Goal: Register for event/course

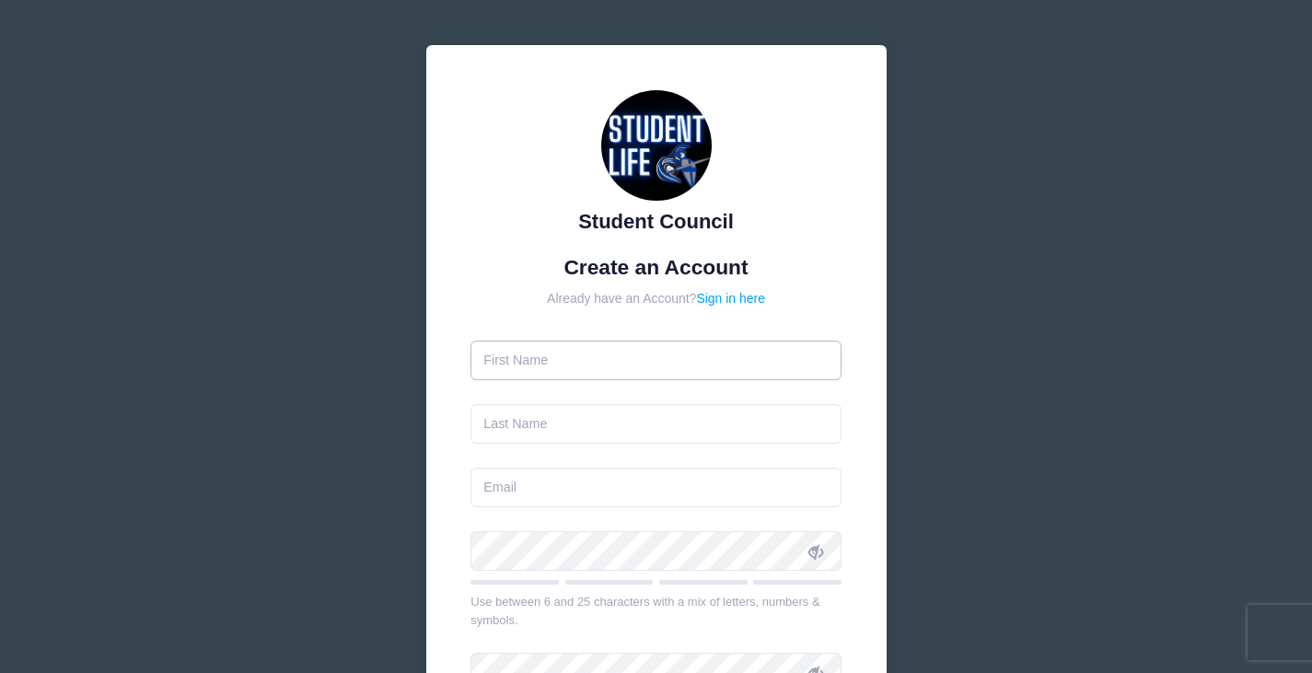
click at [571, 368] on input "text" at bounding box center [656, 361] width 371 height 40
drag, startPoint x: 571, startPoint y: 368, endPoint x: 529, endPoint y: 452, distance: 93.9
click at [529, 452] on form "Create an Account Already have an Account? Sign in here Use between 6 and 25 ch…" at bounding box center [656, 546] width 371 height 583
click at [579, 364] on input "text" at bounding box center [656, 361] width 371 height 40
type input "Izzy"
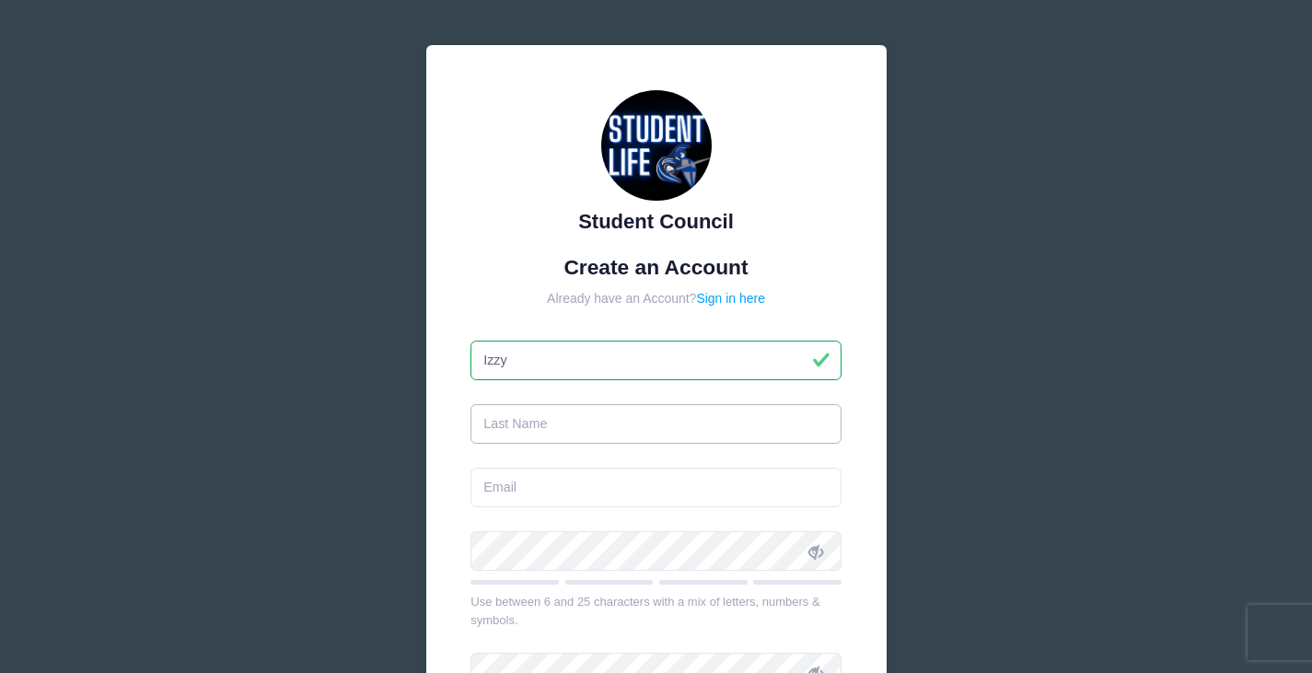
click at [565, 424] on input "text" at bounding box center [656, 424] width 371 height 40
type input "Woof"
click at [516, 485] on input "email" at bounding box center [656, 488] width 371 height 40
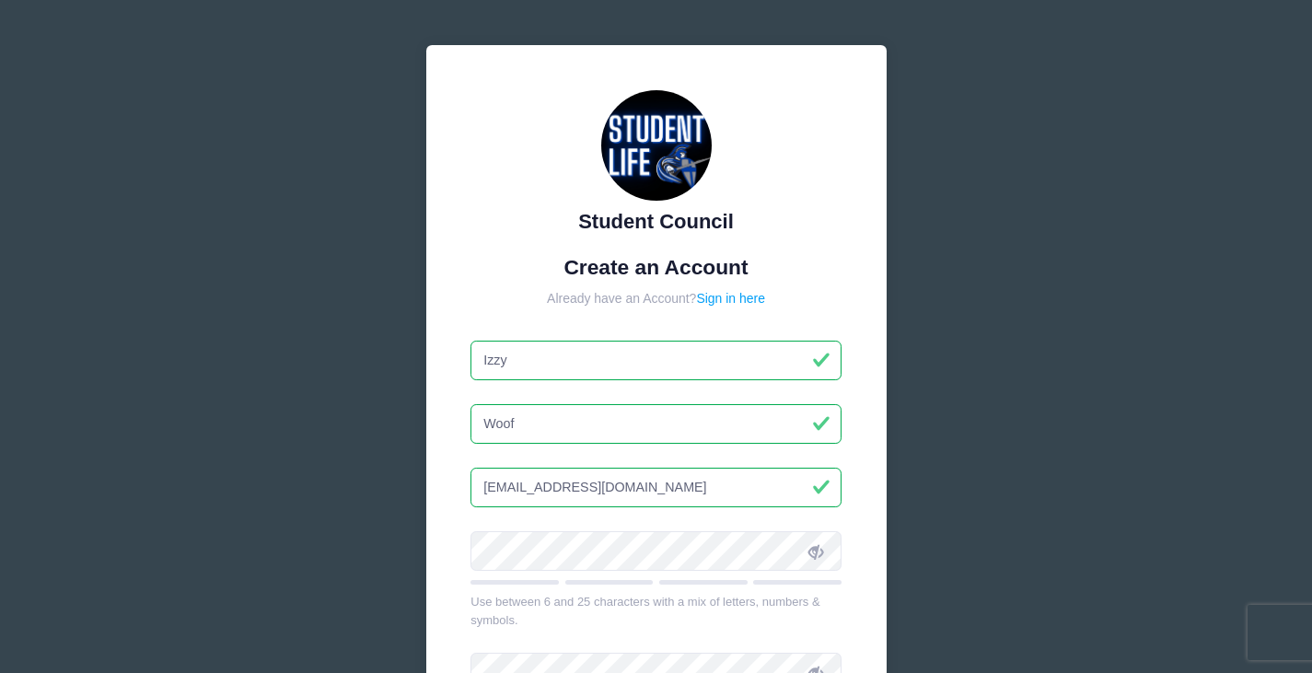
type input "[EMAIL_ADDRESS][DOMAIN_NAME]"
click at [828, 563] on span at bounding box center [815, 550] width 31 height 31
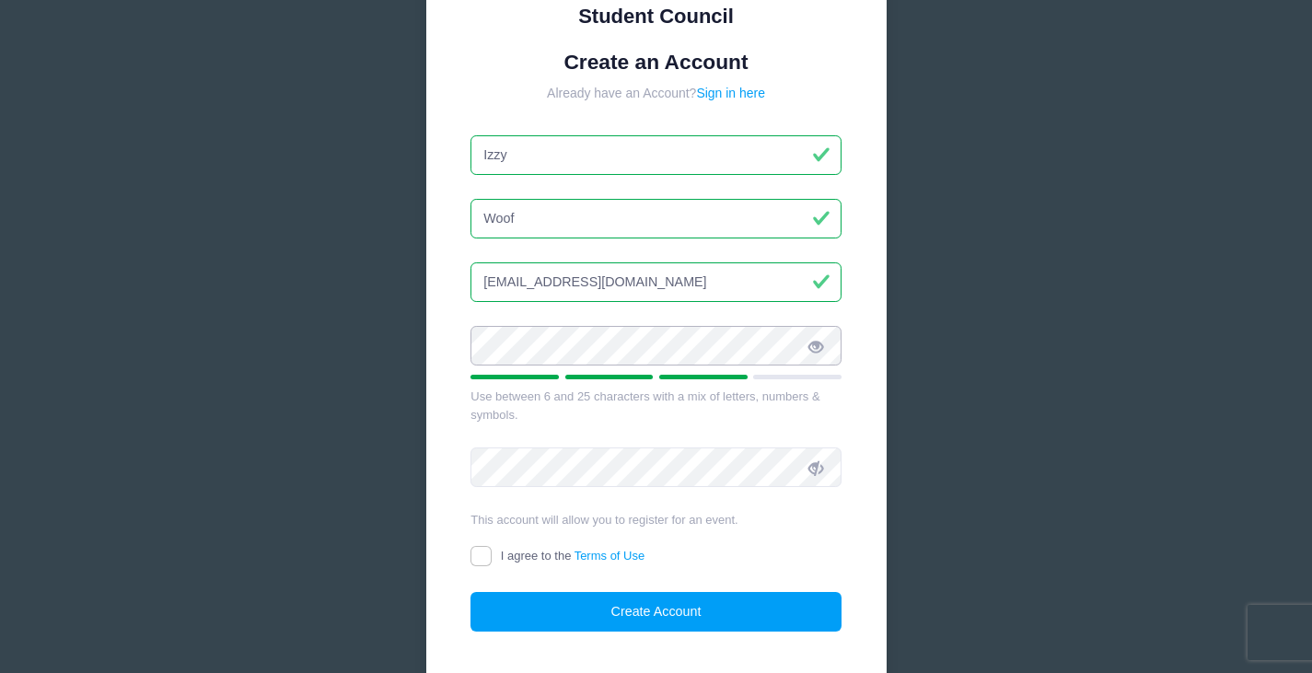
scroll to position [206, 0]
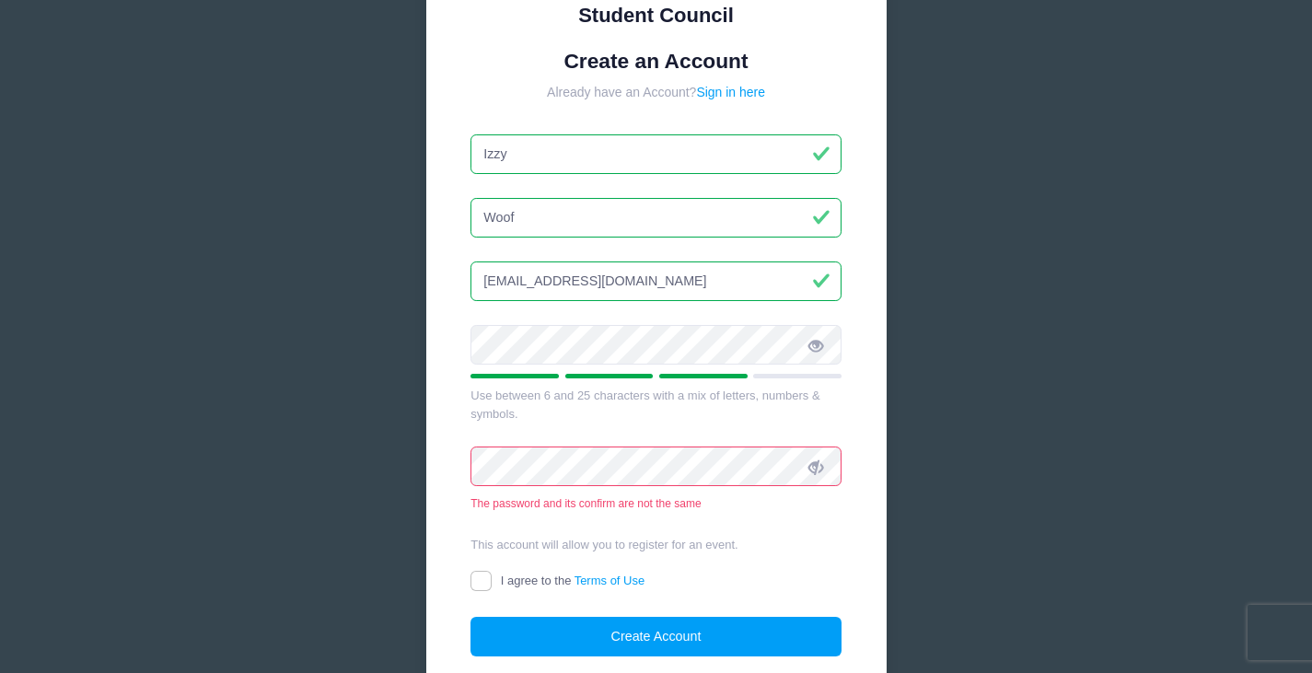
click at [821, 474] on icon at bounding box center [816, 467] width 15 height 15
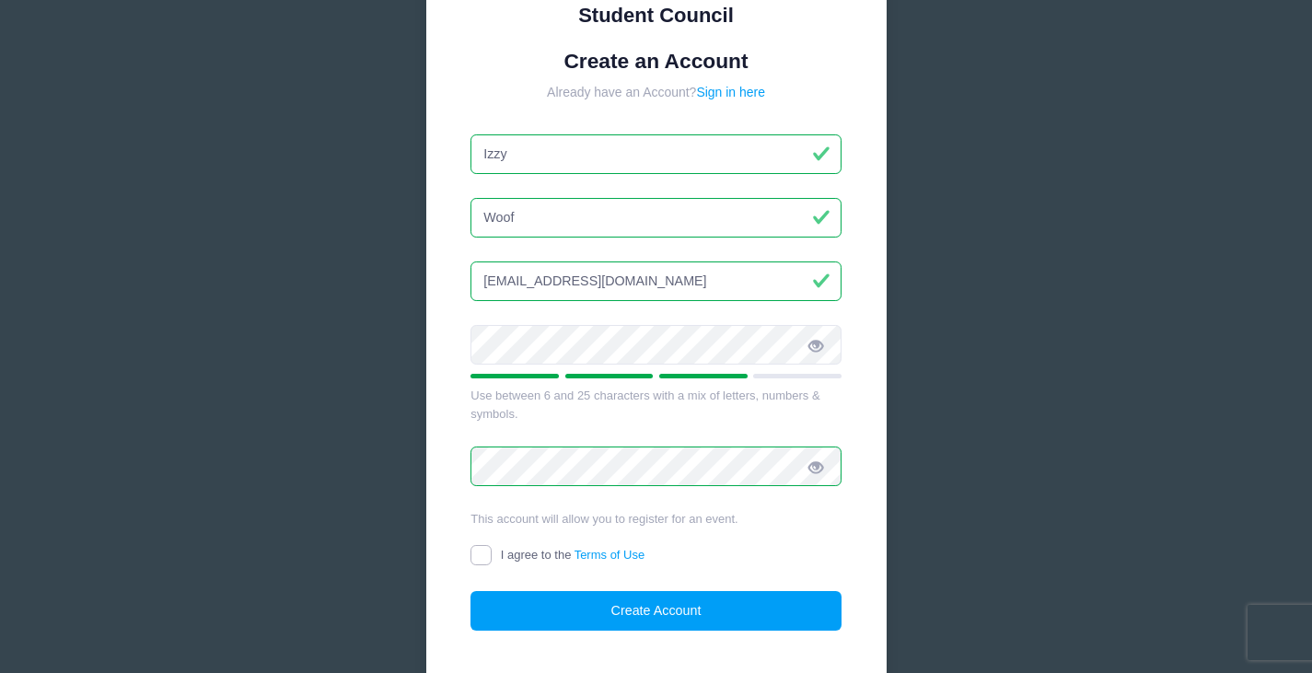
click at [486, 560] on input "I agree to the Terms of Use" at bounding box center [481, 555] width 21 height 21
checkbox input "true"
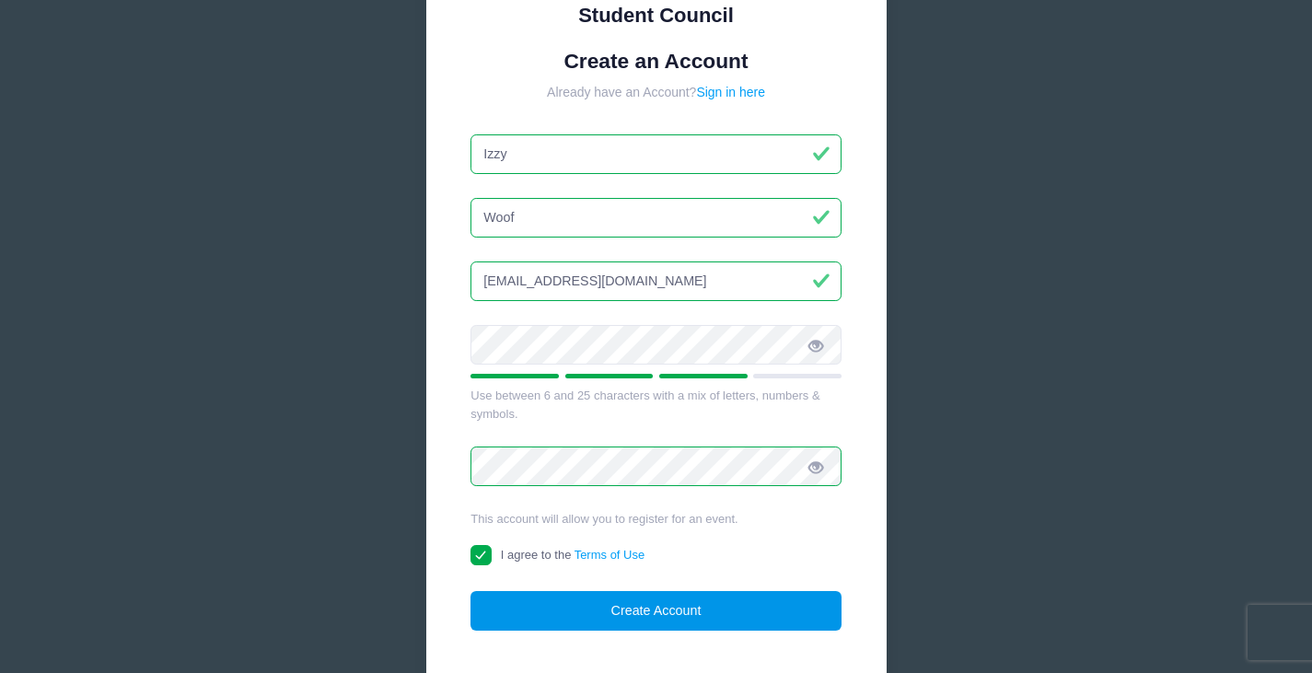
click at [754, 616] on button "Create Account" at bounding box center [656, 611] width 371 height 40
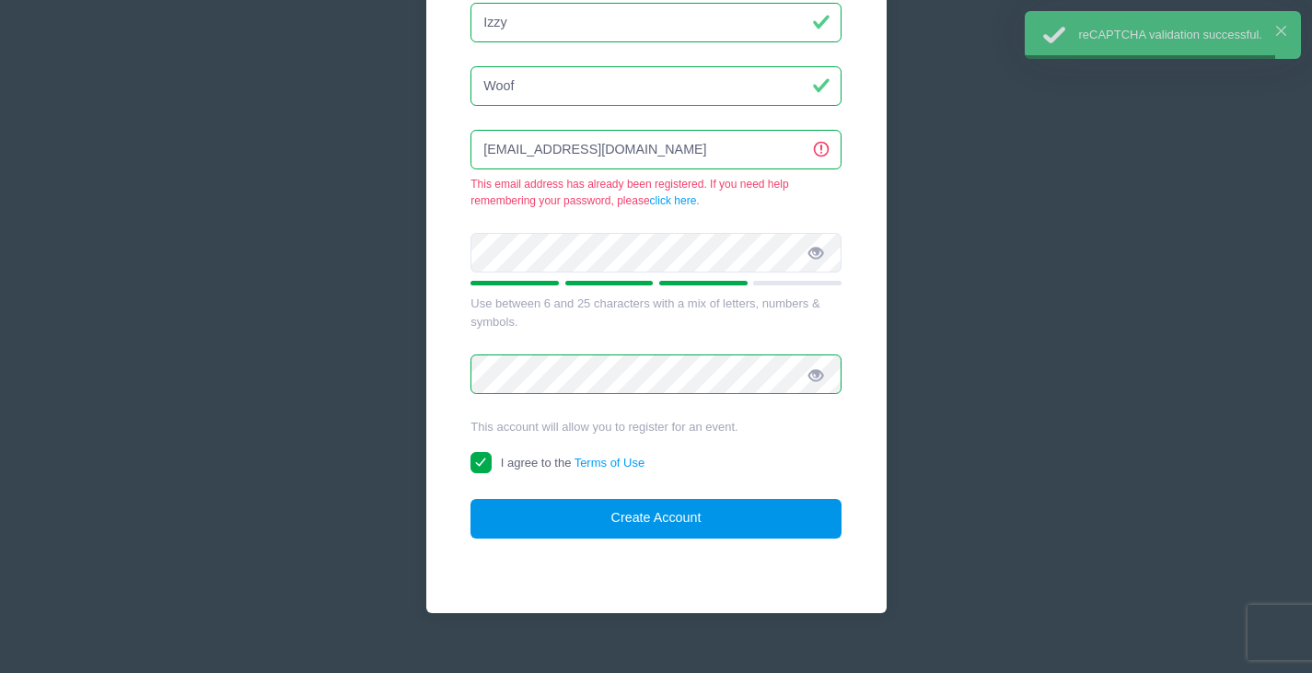
scroll to position [348, 0]
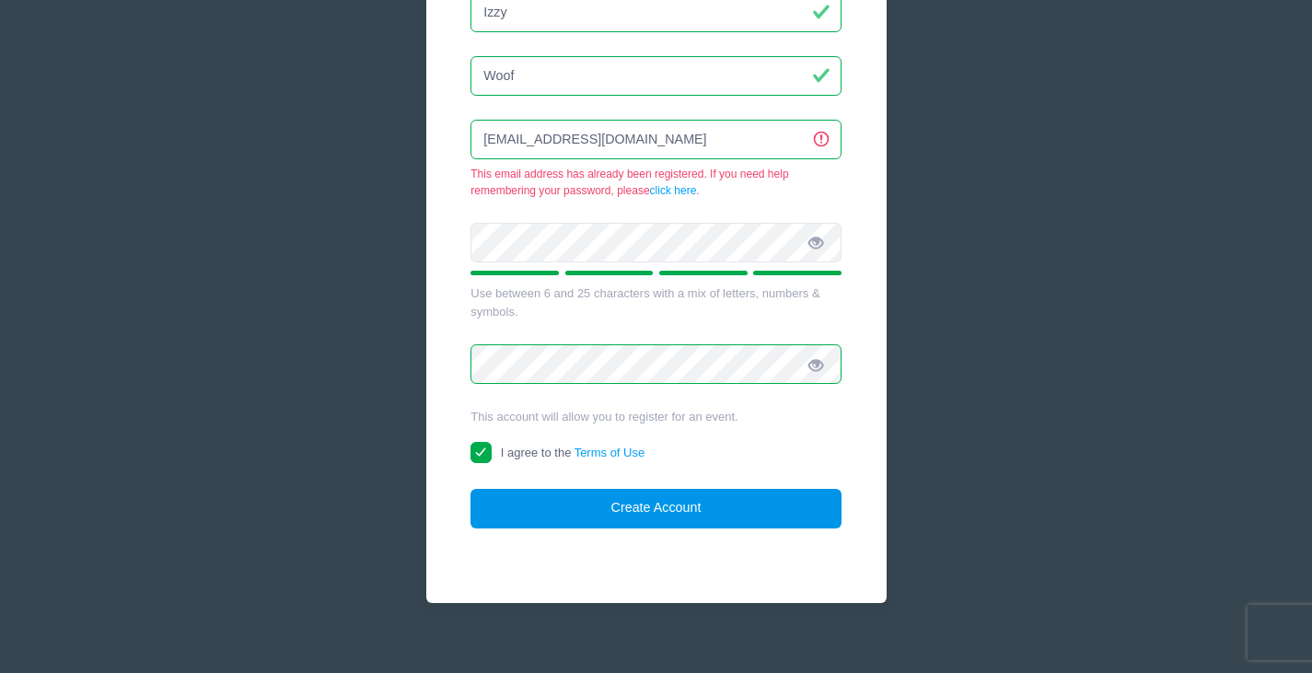
click at [634, 489] on button "Create Account" at bounding box center [656, 509] width 371 height 40
click at [687, 127] on input "[EMAIL_ADDRESS][DOMAIN_NAME]" at bounding box center [656, 140] width 371 height 40
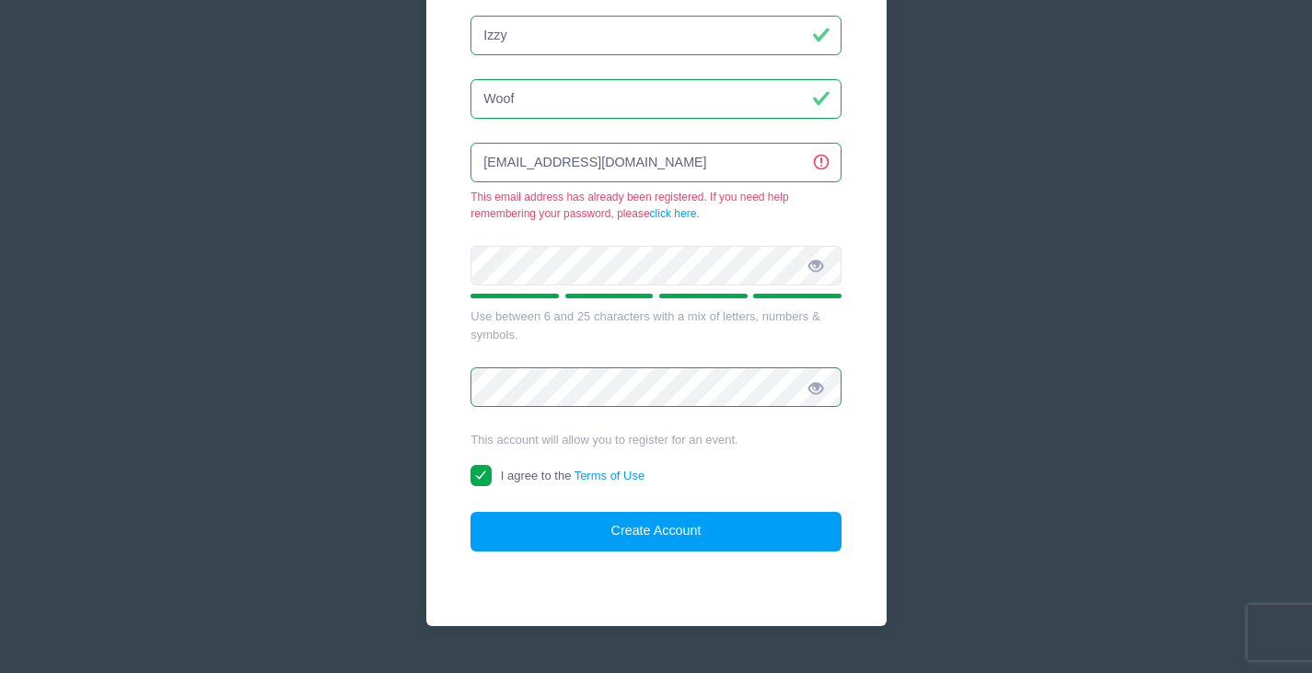
scroll to position [0, 0]
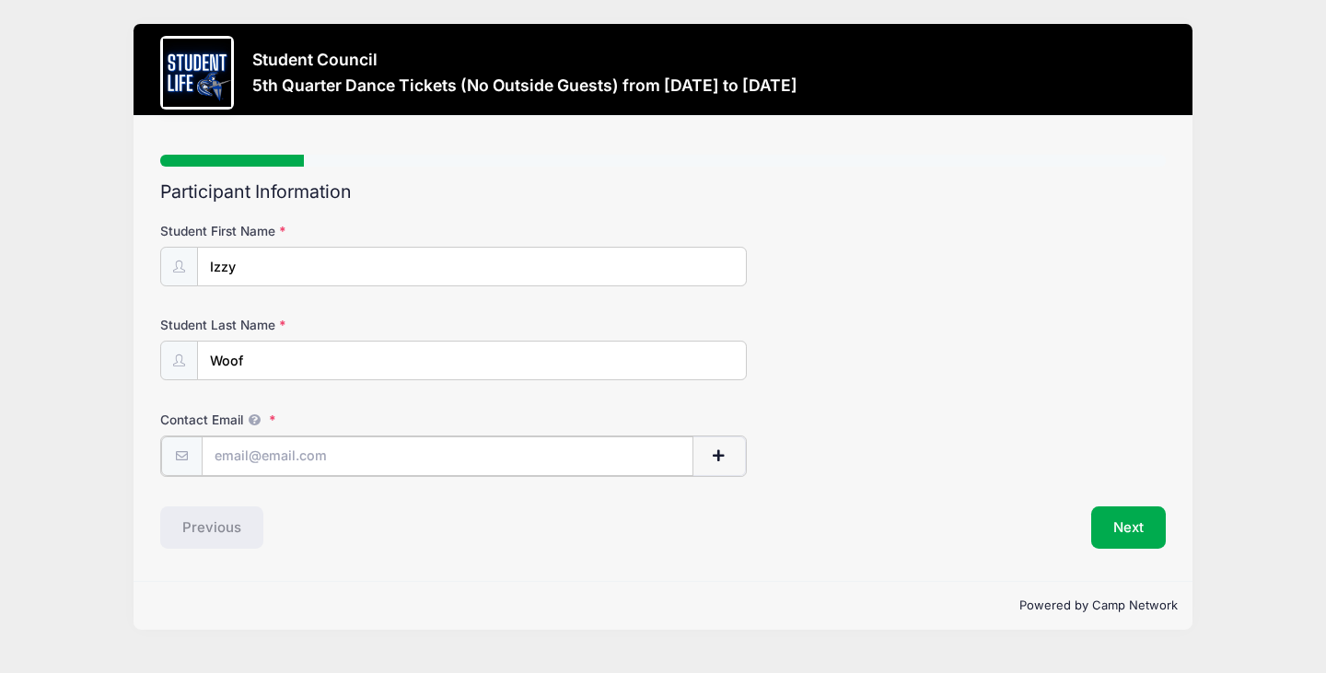
click at [359, 462] on input "Contact Email" at bounding box center [448, 457] width 493 height 40
type input "[EMAIL_ADDRESS][DOMAIN_NAME]"
click at [1145, 543] on button "Next" at bounding box center [1128, 526] width 75 height 42
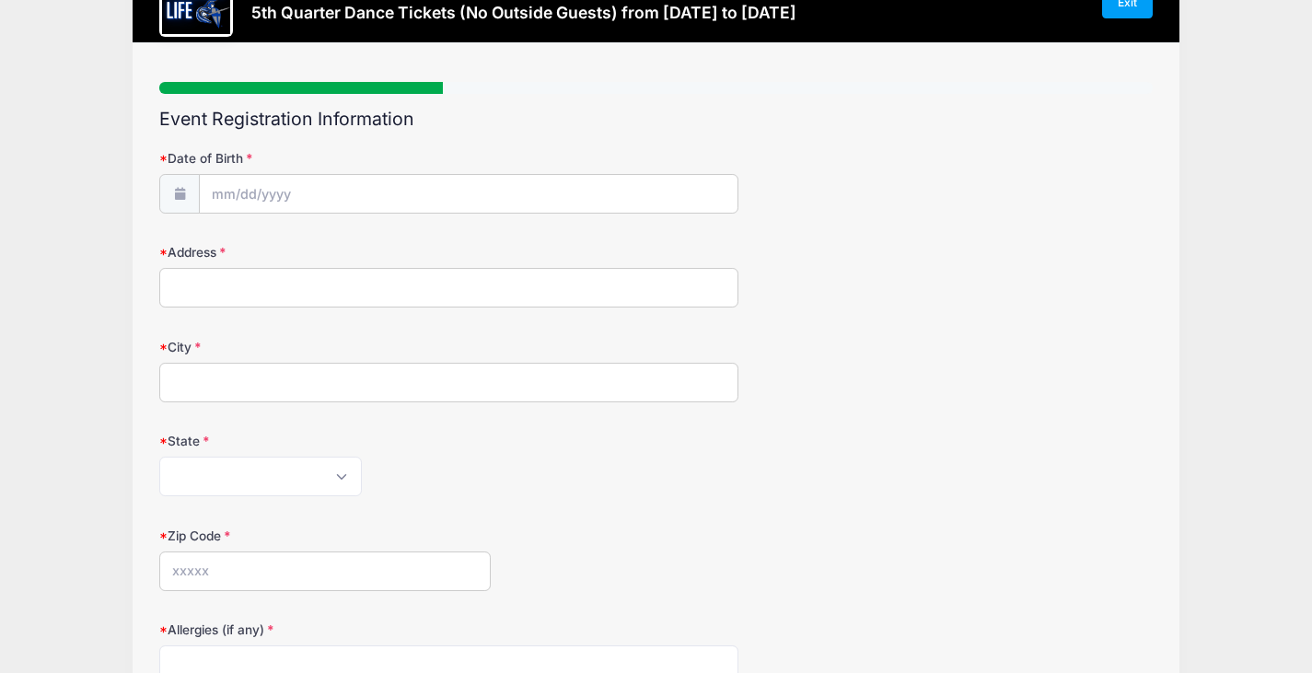
scroll to position [82, 0]
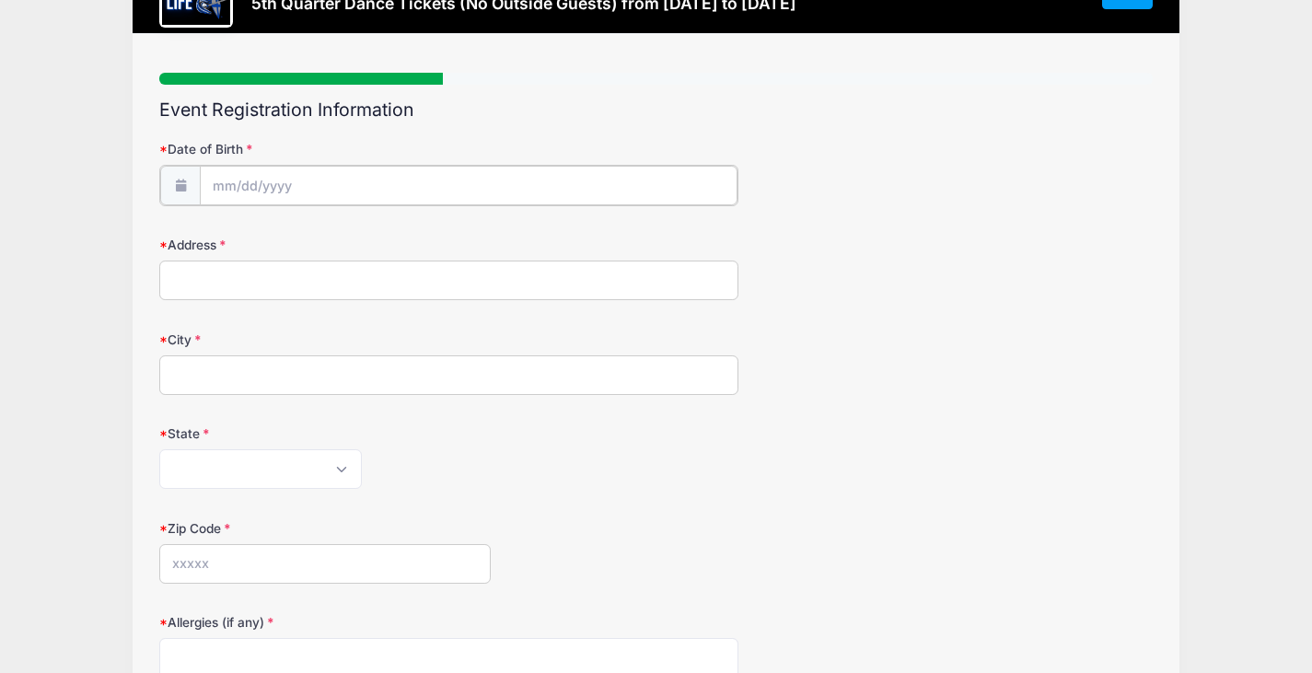
click at [363, 196] on body "Processing Request Please wait... Processing Request Please wait... Processing …" at bounding box center [656, 254] width 1312 height 673
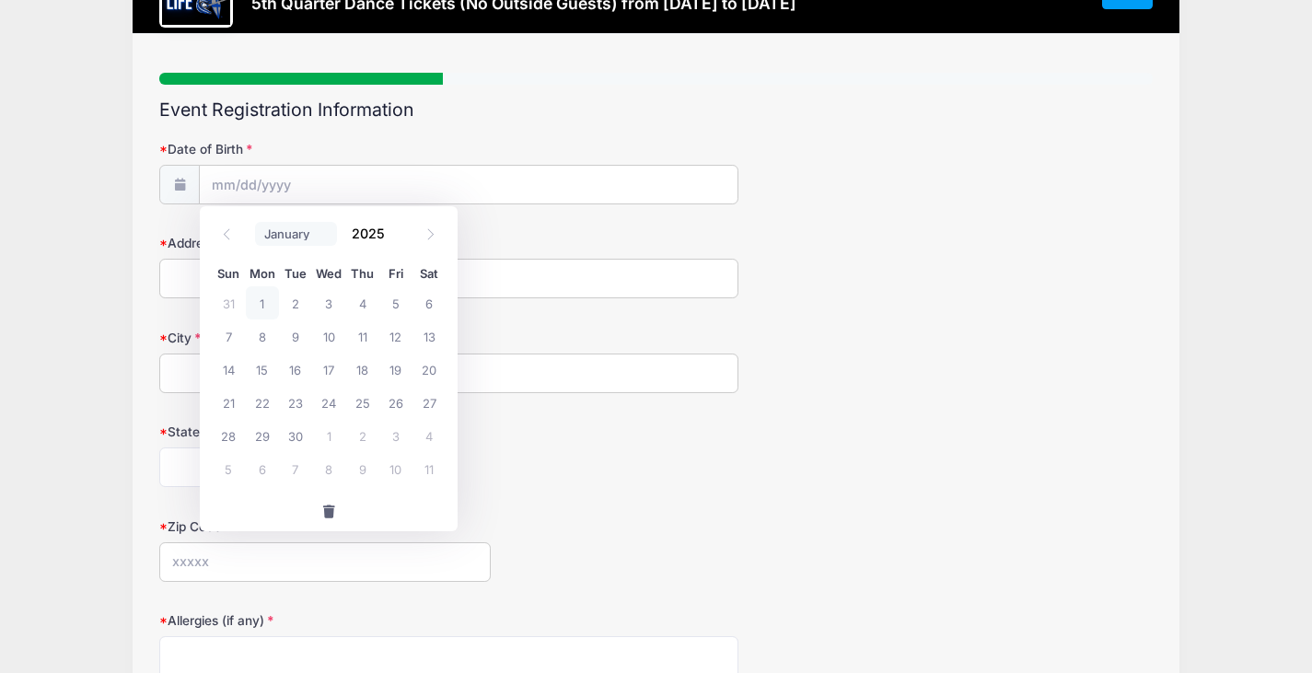
click at [304, 242] on select "January February March April May June July August September October November De…" at bounding box center [296, 234] width 82 height 24
select select "5"
click at [255, 222] on select "January February March April May June July August September October November De…" at bounding box center [296, 234] width 82 height 24
click at [383, 235] on input "2025" at bounding box center [373, 233] width 60 height 28
click at [395, 226] on span at bounding box center [396, 226] width 13 height 14
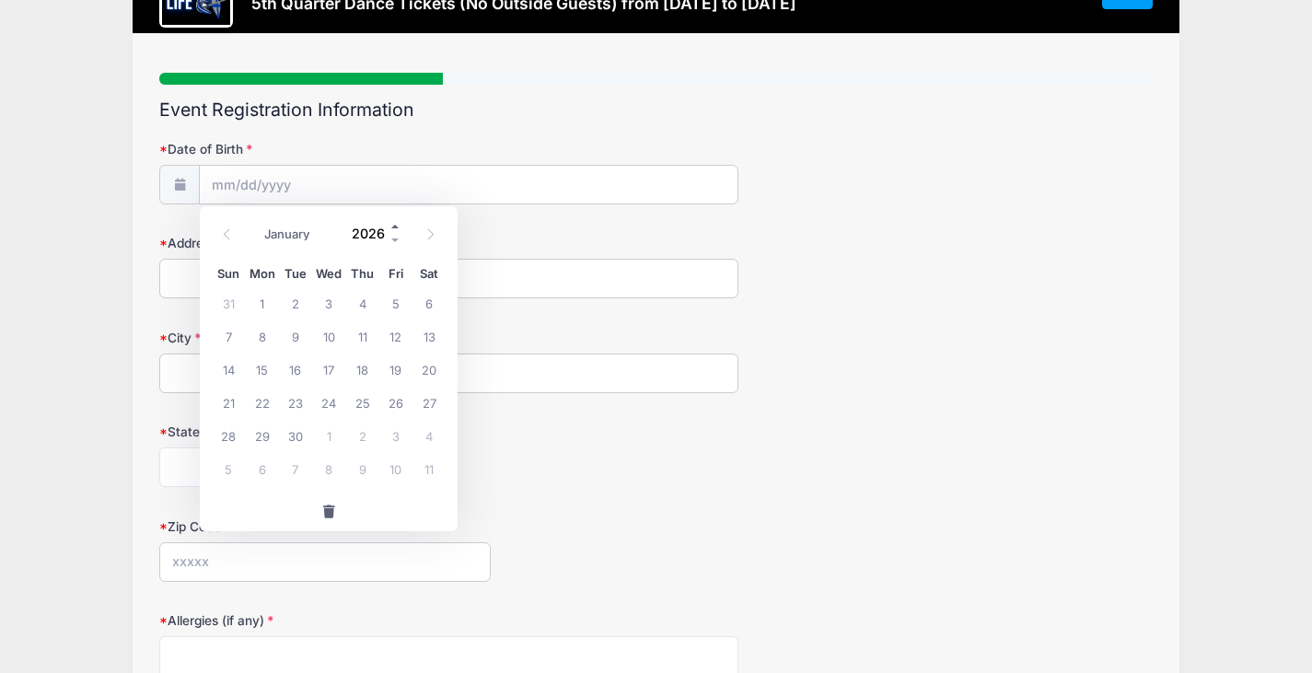
click at [397, 226] on span at bounding box center [396, 226] width 13 height 14
click at [395, 239] on span at bounding box center [396, 240] width 13 height 14
click at [396, 244] on span at bounding box center [396, 240] width 13 height 14
click at [402, 257] on div "Sun Mon Tue Wed Thu Fri Sat 1 2 3 4 5 6 7 8 9 10 11 12 13 14 15 16 17 18 19 20 …" at bounding box center [329, 373] width 258 height 237
click at [400, 245] on span at bounding box center [396, 240] width 13 height 14
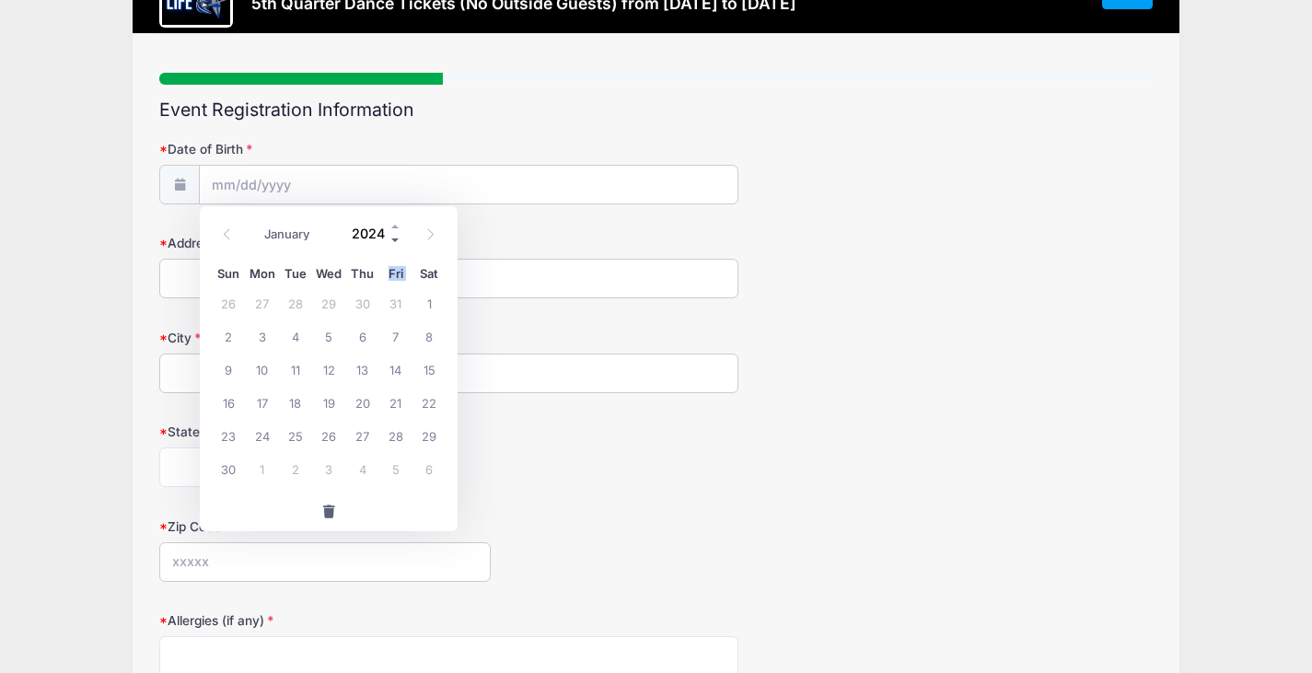
copy span "Fri"
click at [400, 262] on div "Sun Mon Tue Wed Thu Fri Sat" at bounding box center [329, 274] width 234 height 26
click at [395, 239] on span at bounding box center [396, 240] width 13 height 14
type input "2023"
click at [381, 256] on div "Sun Mon Tue Wed Thu Fri Sat 26 27 28 29 30 31 1 2 3 4 5 6 7 8 9 10 11 12 13 14 …" at bounding box center [329, 373] width 258 height 237
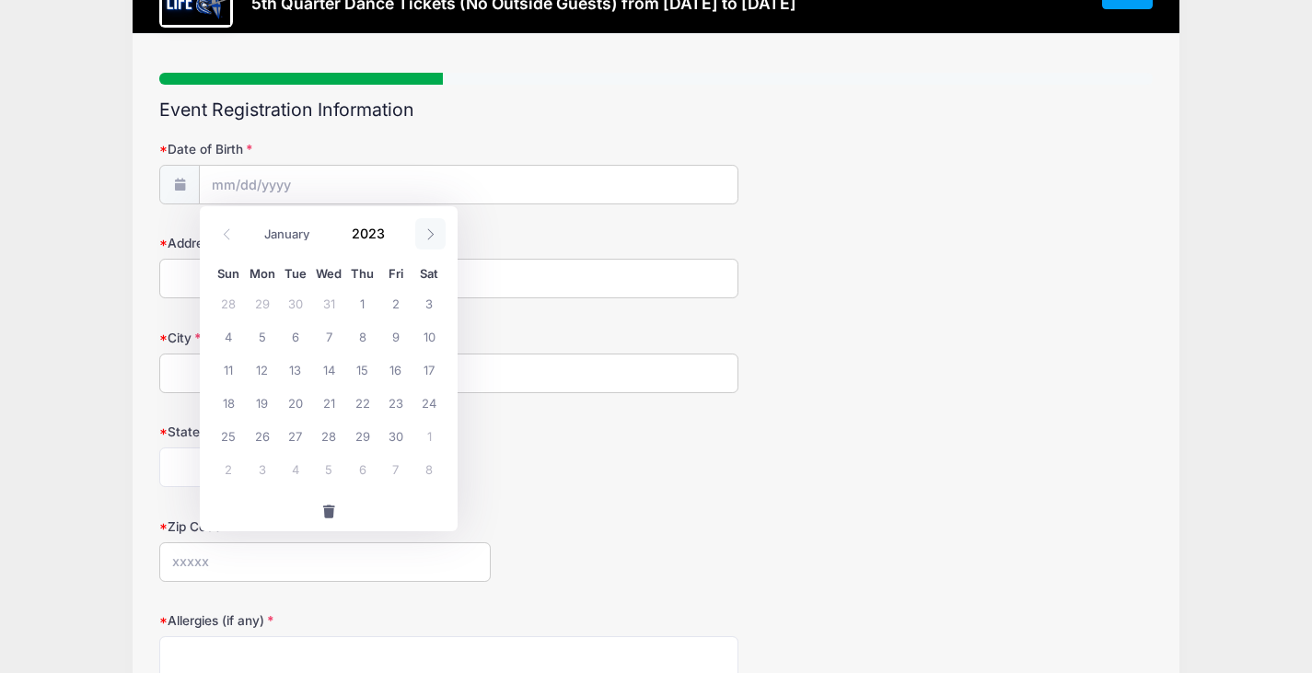
click at [421, 246] on span at bounding box center [430, 233] width 30 height 31
select select "6"
click at [407, 262] on div "Sun Mon Tue Wed Thu Fri Sat" at bounding box center [329, 274] width 234 height 26
click at [377, 235] on input "2023" at bounding box center [373, 233] width 60 height 28
click at [395, 240] on span at bounding box center [396, 240] width 13 height 14
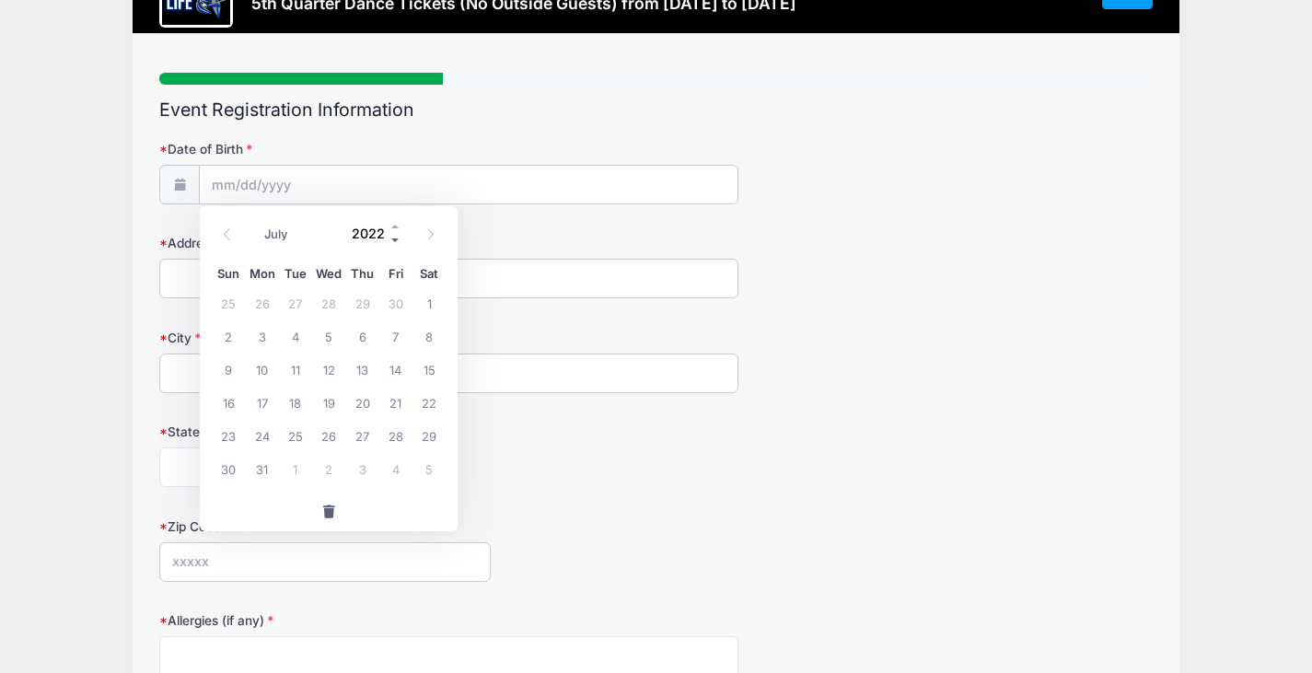
click at [395, 240] on span at bounding box center [396, 240] width 13 height 14
click at [393, 244] on span at bounding box center [396, 240] width 13 height 14
click at [395, 239] on span at bounding box center [396, 240] width 13 height 14
click at [395, 240] on span at bounding box center [396, 240] width 13 height 14
click at [393, 257] on div "Sun Mon Tue Wed Thu Fri Sat 1 2 3 4 5 6 7 8 9 10 11 12 13 14 15 16 17 18 19 20 …" at bounding box center [329, 373] width 258 height 237
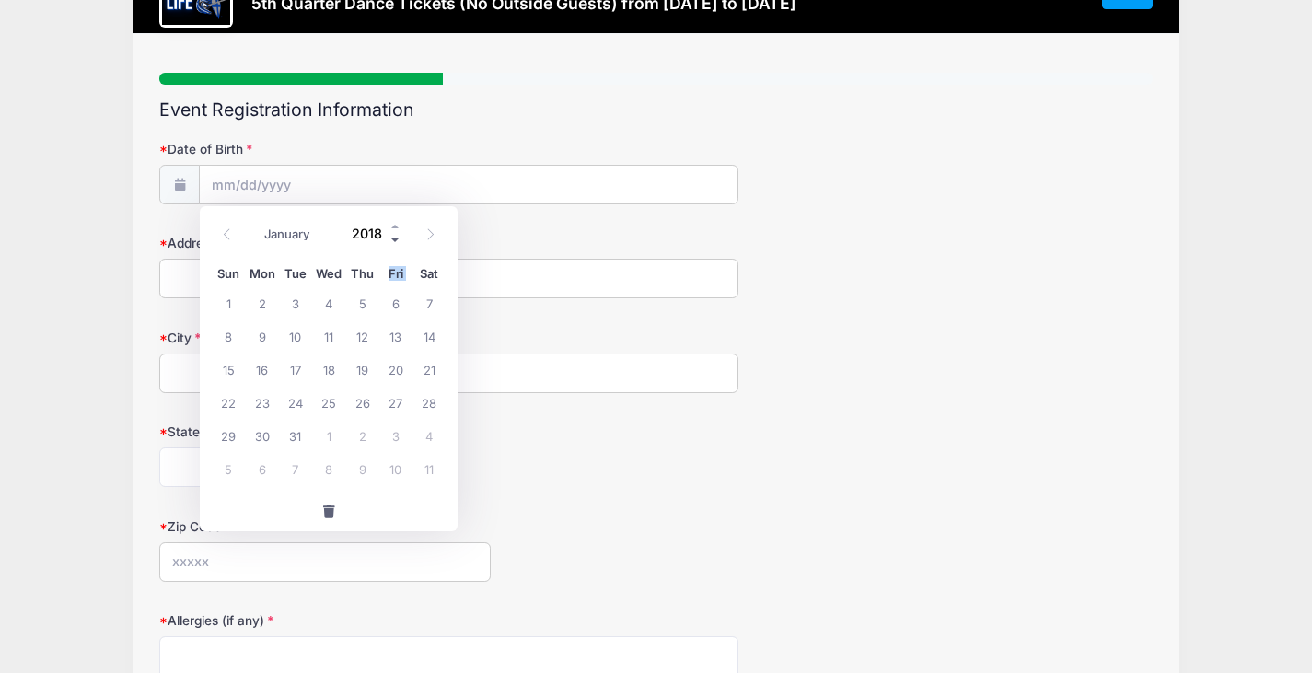
click at [395, 240] on span at bounding box center [396, 240] width 13 height 14
copy span "Fri"
click at [394, 262] on div "Sun Mon Tue Wed Thu Fri Sat" at bounding box center [329, 274] width 234 height 26
click at [395, 239] on span at bounding box center [396, 240] width 13 height 14
click at [395, 256] on div "Sun Mon Tue Wed Thu Fri Sat 25 26 27 28 29 30 1 2 3 4 5 6 7 8 9 10 11 12 13 14 …" at bounding box center [329, 373] width 258 height 237
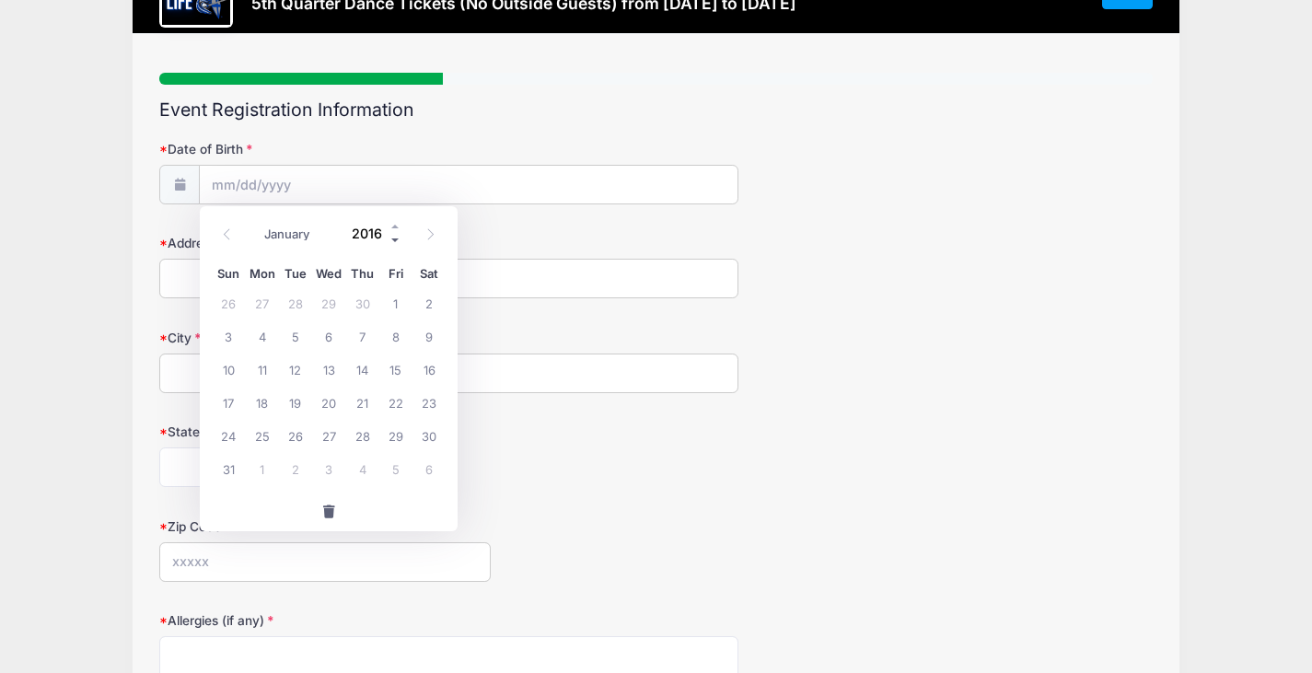
click at [395, 239] on span at bounding box center [396, 240] width 13 height 14
click at [395, 240] on span at bounding box center [396, 240] width 13 height 14
click at [395, 256] on div "Sun Mon Tue Wed Thu Fri Sat 28 29 30 1 2 3 4 5 6 7 8 9 10 11 12 13 14 15 16 17 …" at bounding box center [329, 373] width 258 height 237
click at [393, 245] on span at bounding box center [396, 240] width 13 height 14
click at [395, 239] on span at bounding box center [396, 240] width 13 height 14
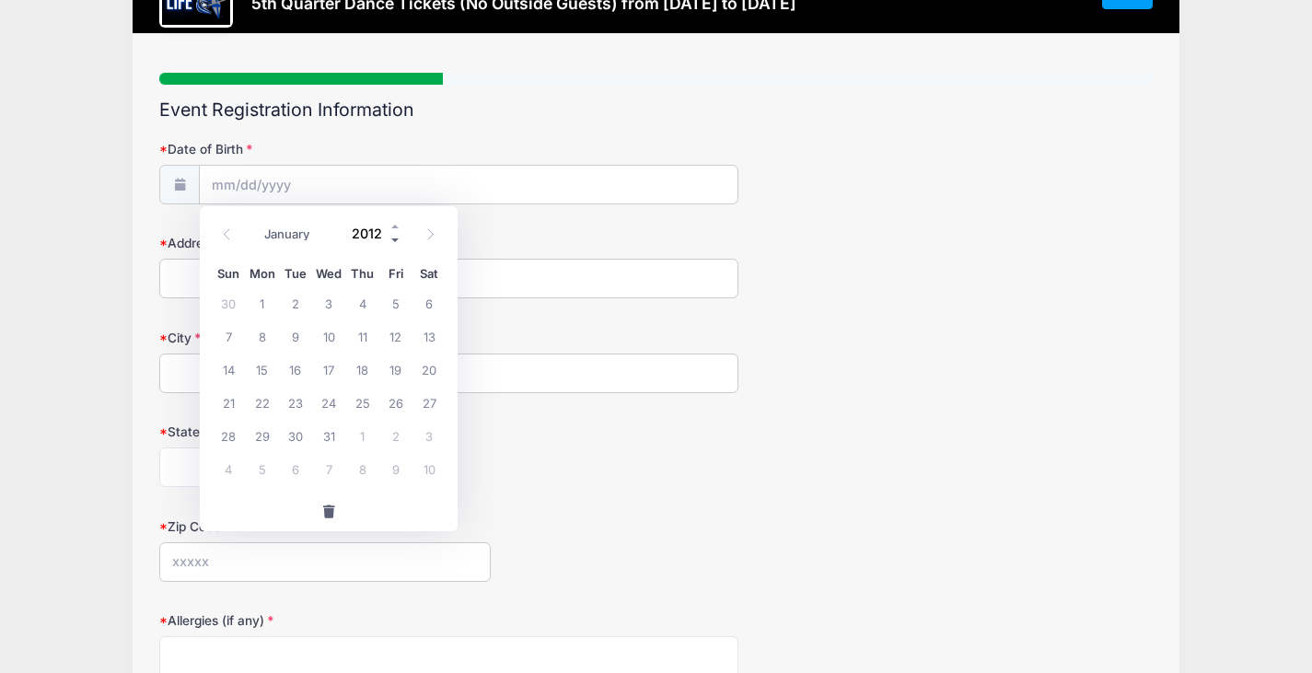
click at [395, 239] on span at bounding box center [396, 240] width 13 height 14
click at [402, 256] on div "Sun Mon Tue Wed Thu Fri Sat 27 28 29 30 1 2 3 4 5 6 7 8 9 10 11 12 13 14 15 16 …" at bounding box center [329, 373] width 258 height 237
click at [400, 257] on div "Sun Mon Tue Wed Thu Fri Sat 27 28 29 30 1 2 3 4 5 6 7 8 9 10 11 12 13 14 15 16 …" at bounding box center [329, 373] width 258 height 237
click at [399, 242] on span at bounding box center [396, 240] width 13 height 14
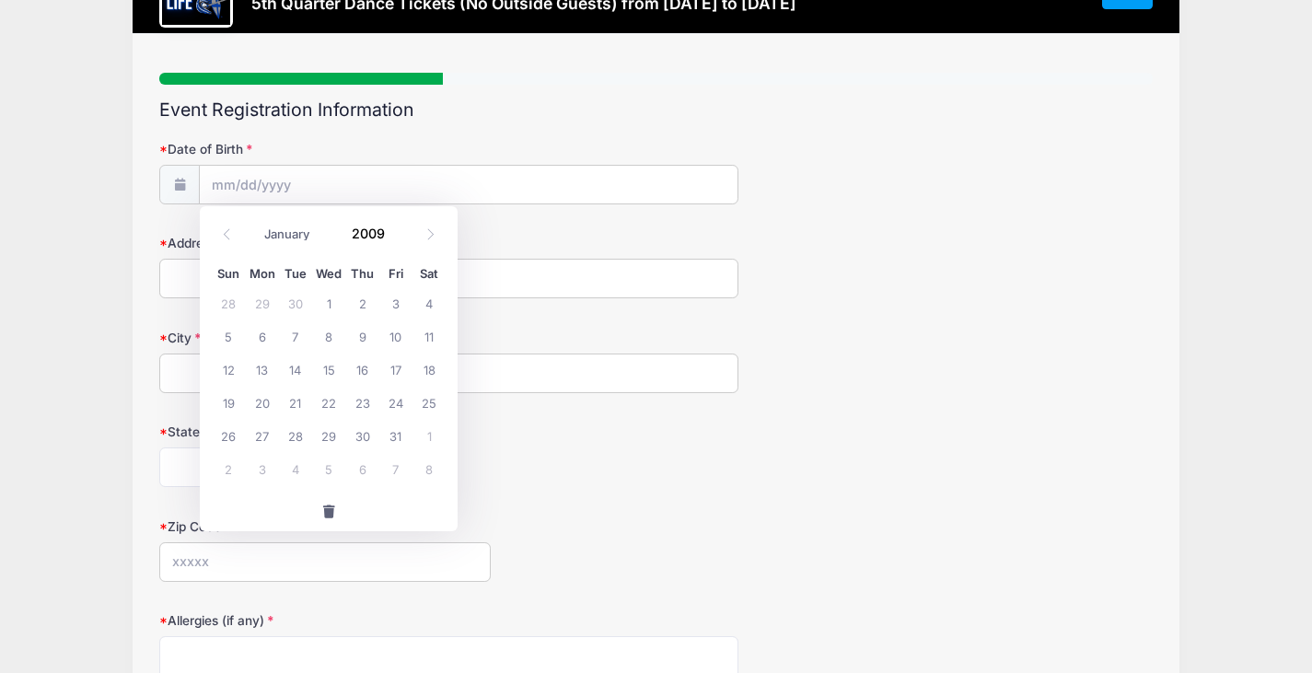
click at [398, 251] on div "January February March April May June July August September October November De…" at bounding box center [329, 234] width 234 height 42
click at [394, 239] on span at bounding box center [396, 240] width 13 height 14
type input "2008"
click at [351, 427] on span "31" at bounding box center [361, 435] width 33 height 33
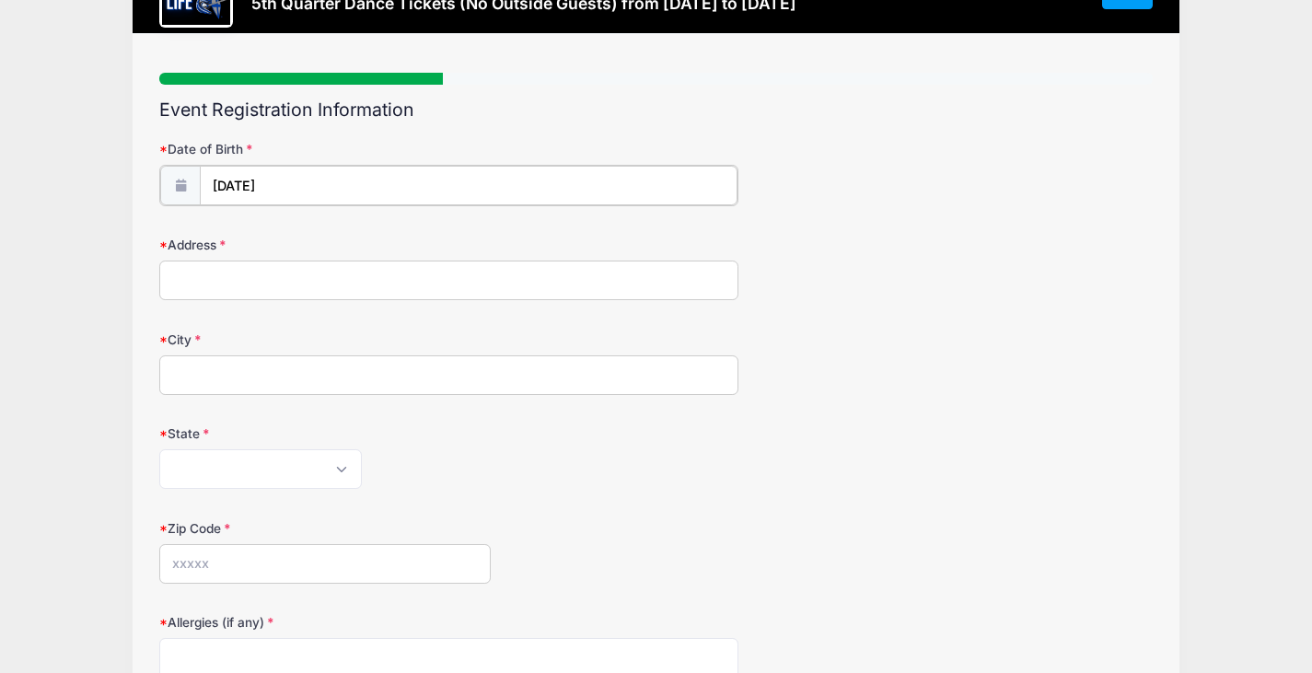
click at [335, 196] on input "07/31/2008" at bounding box center [469, 186] width 538 height 40
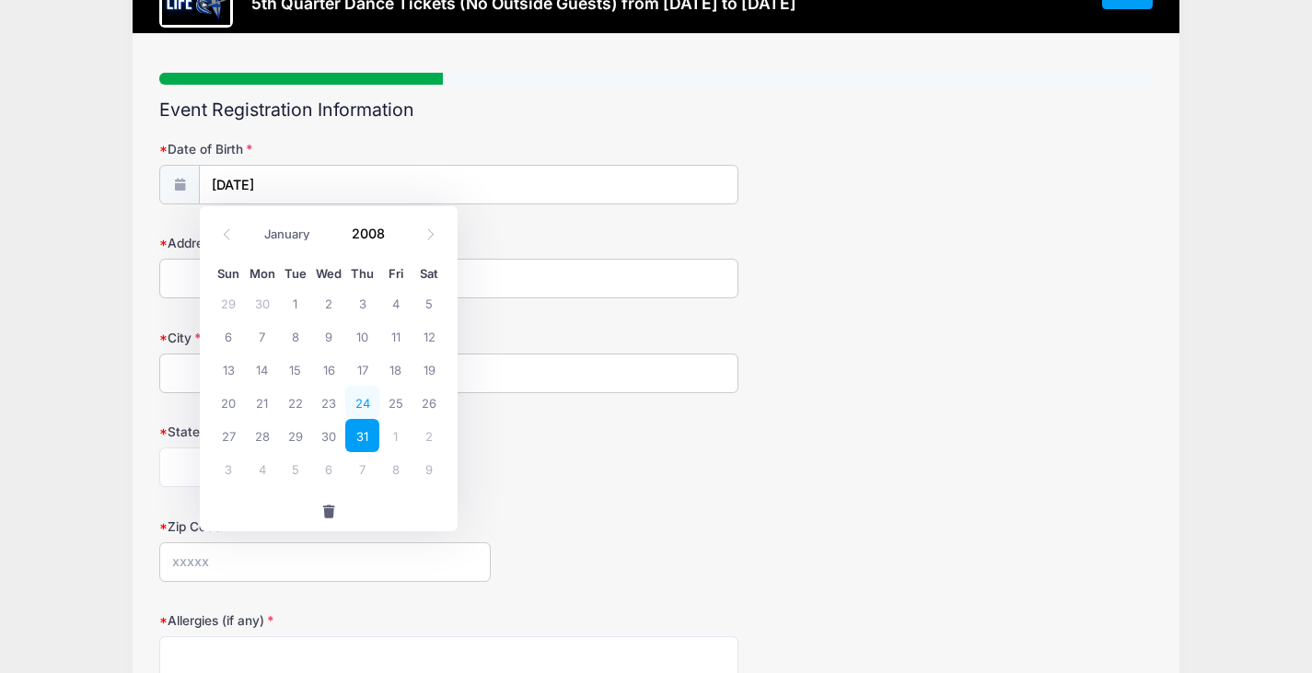
click at [367, 403] on span "24" at bounding box center [361, 402] width 33 height 33
type input "07/24/2008"
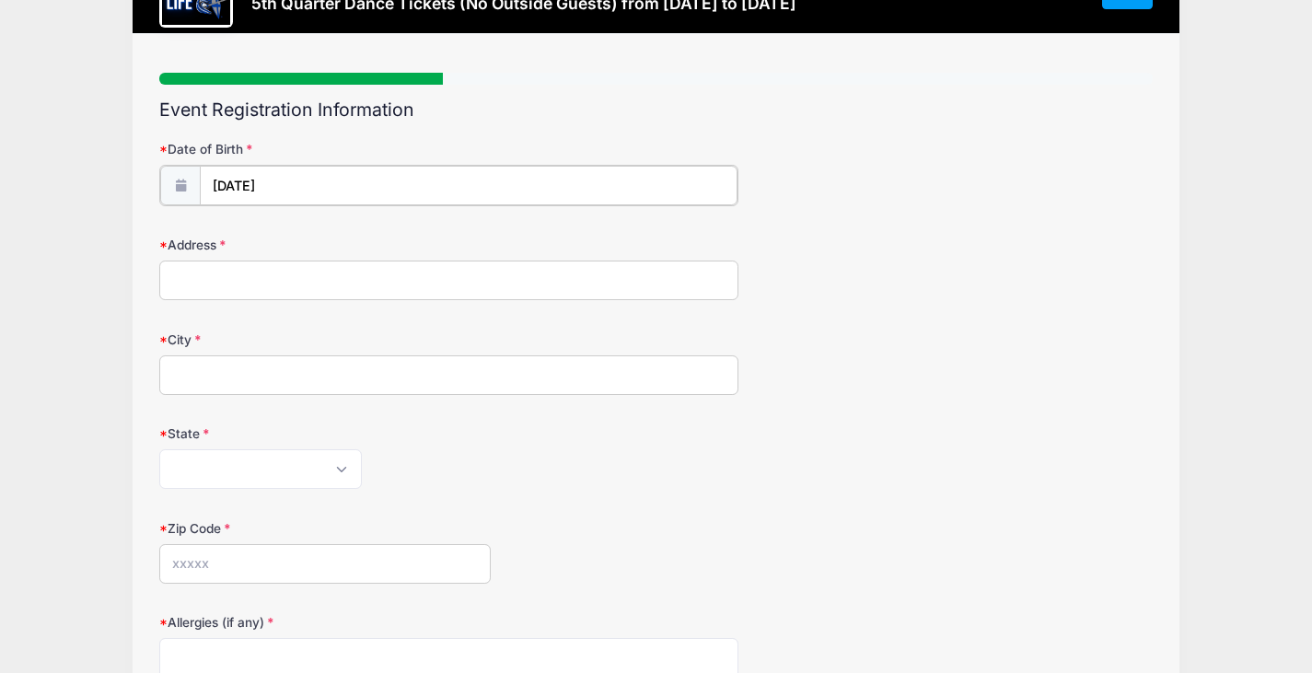
click at [261, 183] on input "07/24/2008" at bounding box center [469, 186] width 538 height 40
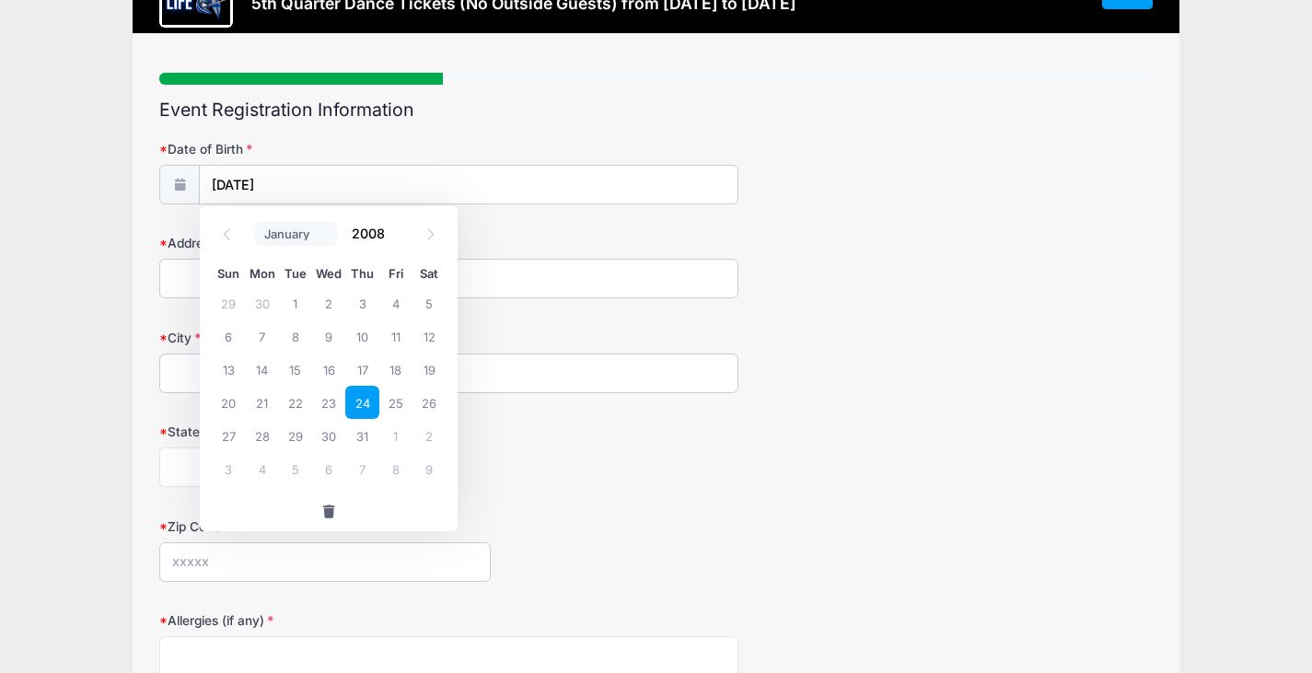
click at [276, 237] on select "January February March April May June July August September October November De…" at bounding box center [296, 234] width 82 height 24
select select "5"
click at [255, 222] on select "January February March April May June July August September October November De…" at bounding box center [296, 234] width 82 height 24
click at [337, 199] on input "07/24/2008" at bounding box center [469, 186] width 538 height 40
click at [295, 407] on span "24" at bounding box center [295, 402] width 33 height 33
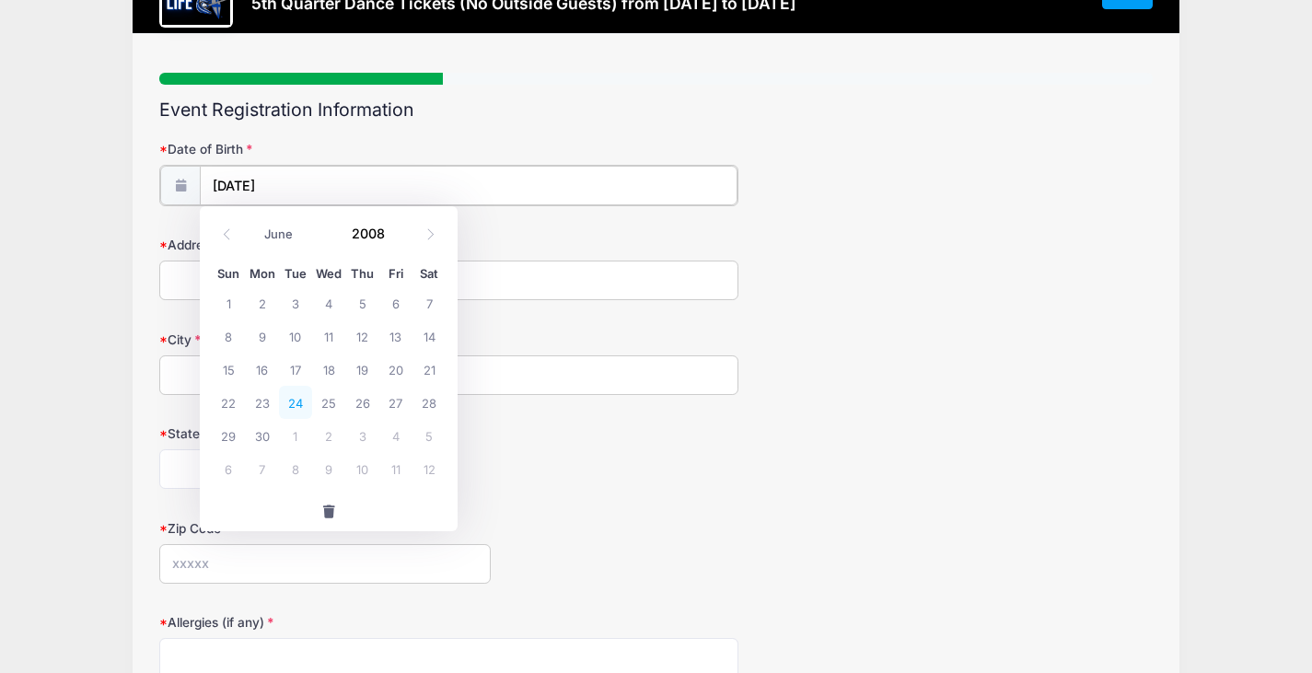
type input "06/24/2008"
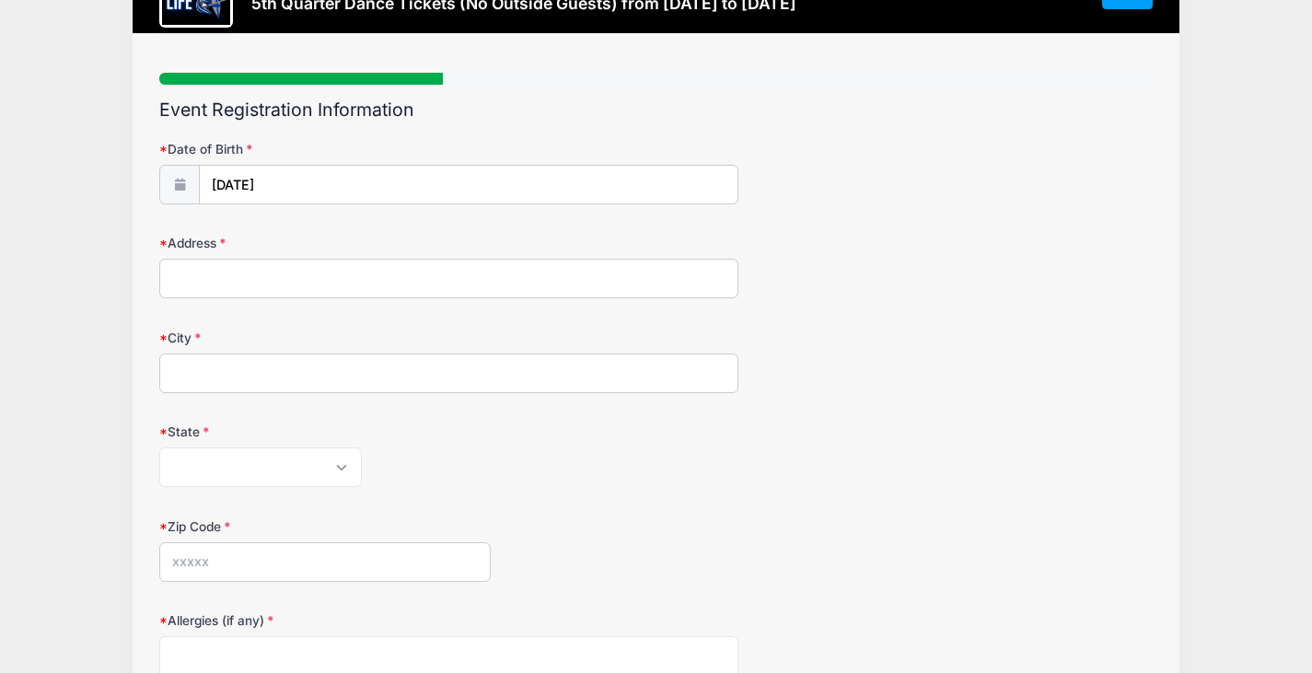
click at [290, 285] on input "Address" at bounding box center [448, 279] width 579 height 40
type input "2462 W Musket Way"
type input "CHANDLER"
select select "AZ"
type input "85286"
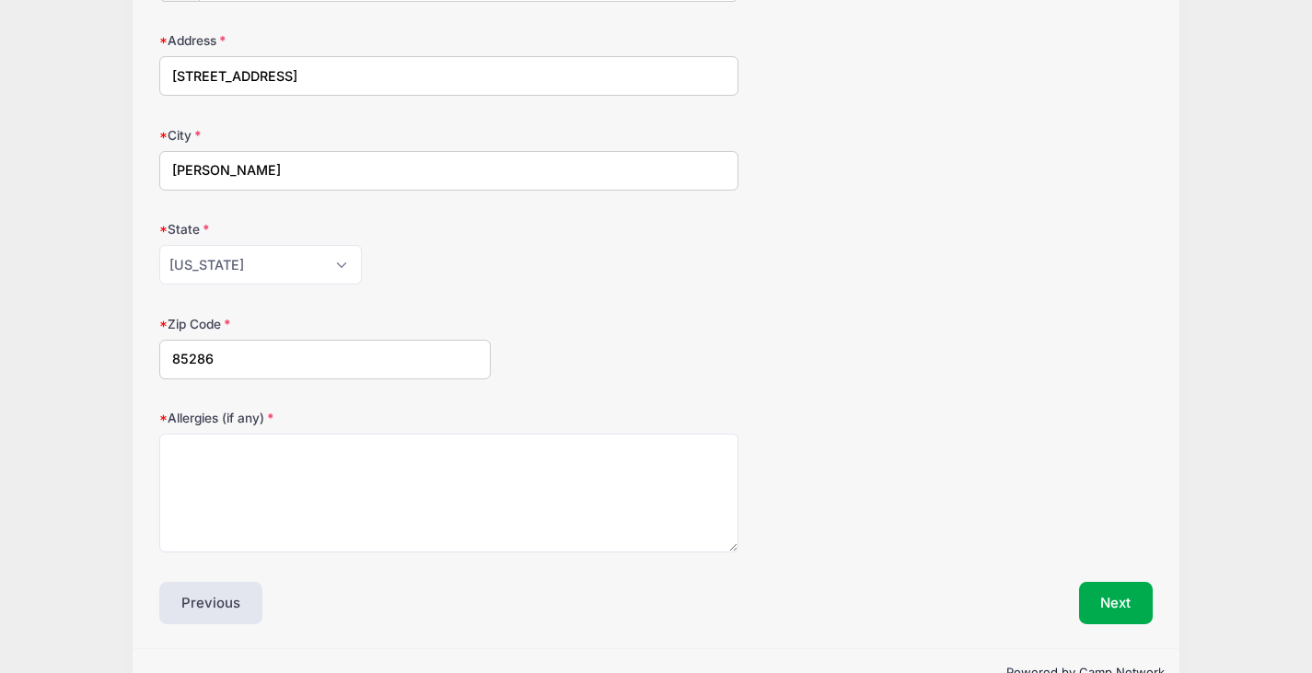
scroll to position [332, 0]
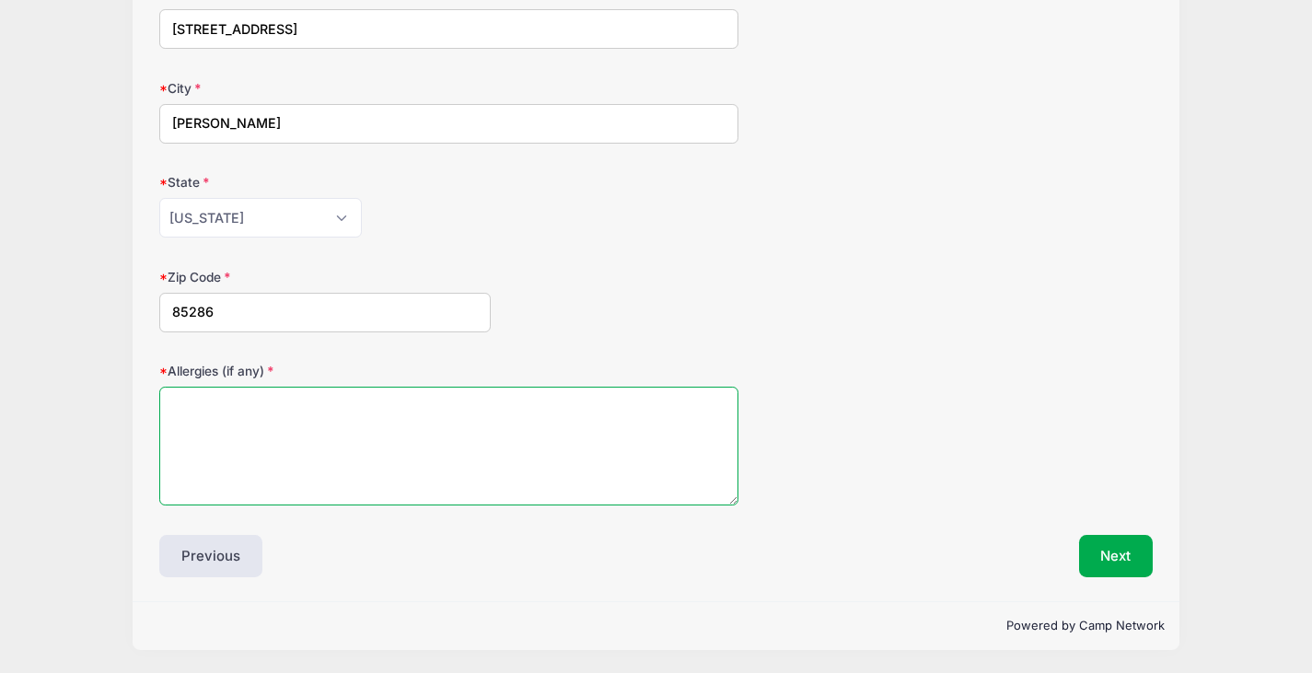
click at [481, 431] on textarea "Allergies (if any)" at bounding box center [448, 446] width 579 height 119
type textarea "Tree nuts"
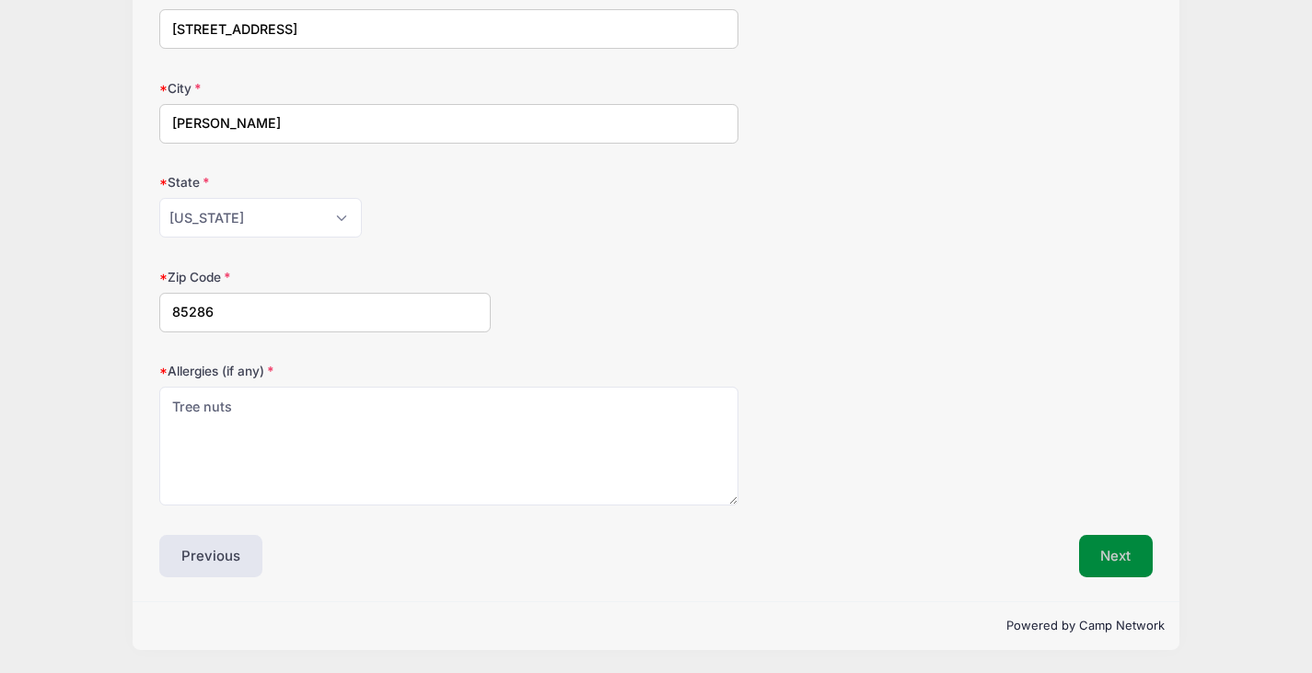
click at [1127, 551] on button "Next" at bounding box center [1116, 556] width 75 height 42
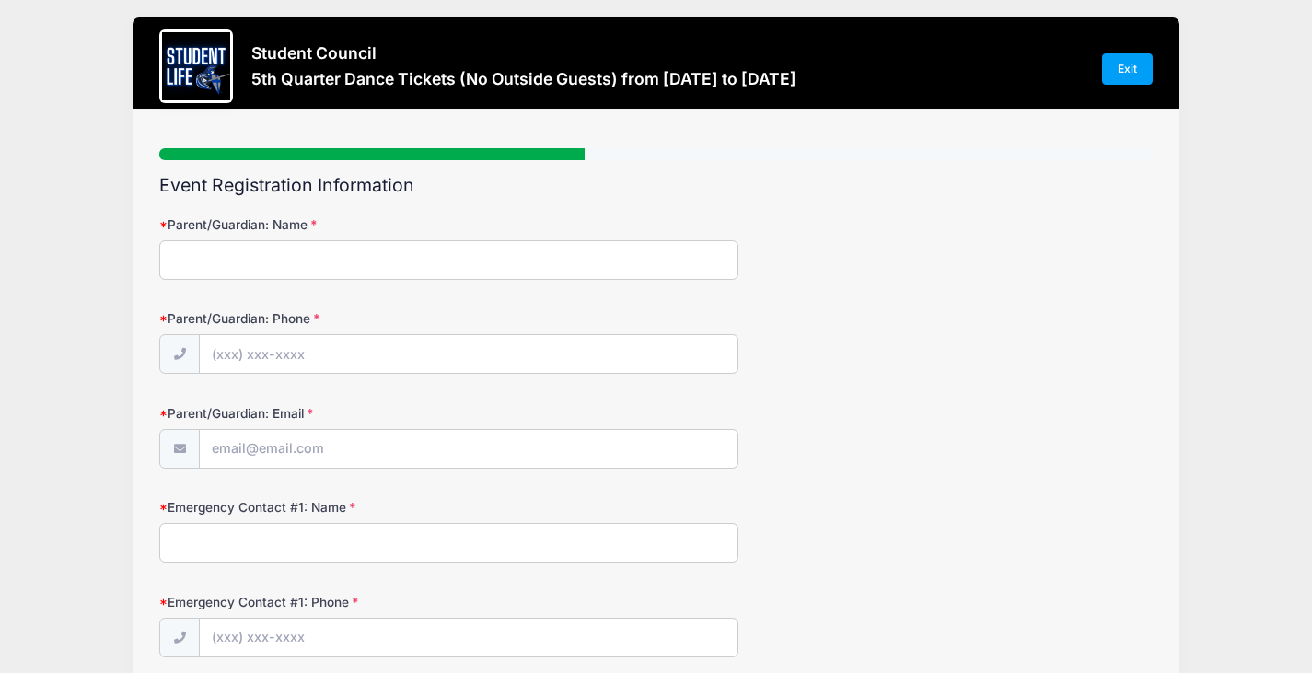
scroll to position [0, 0]
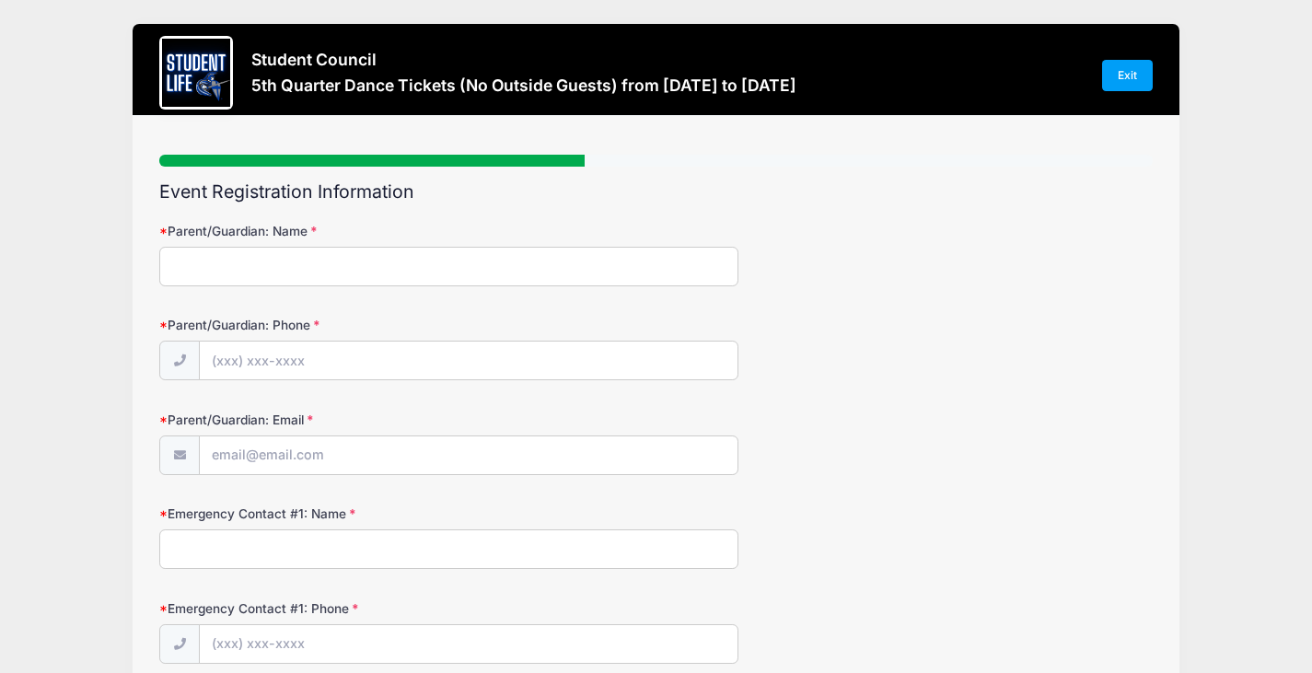
click at [635, 264] on input "Parent/Guardian: Name" at bounding box center [448, 267] width 579 height 40
type input "Tammy"
click at [324, 367] on input "Parent/Guardian: Phone" at bounding box center [469, 362] width 538 height 40
type input "(480) 201-0369"
click at [276, 464] on input "Parent/Guardian: Email" at bounding box center [469, 457] width 538 height 40
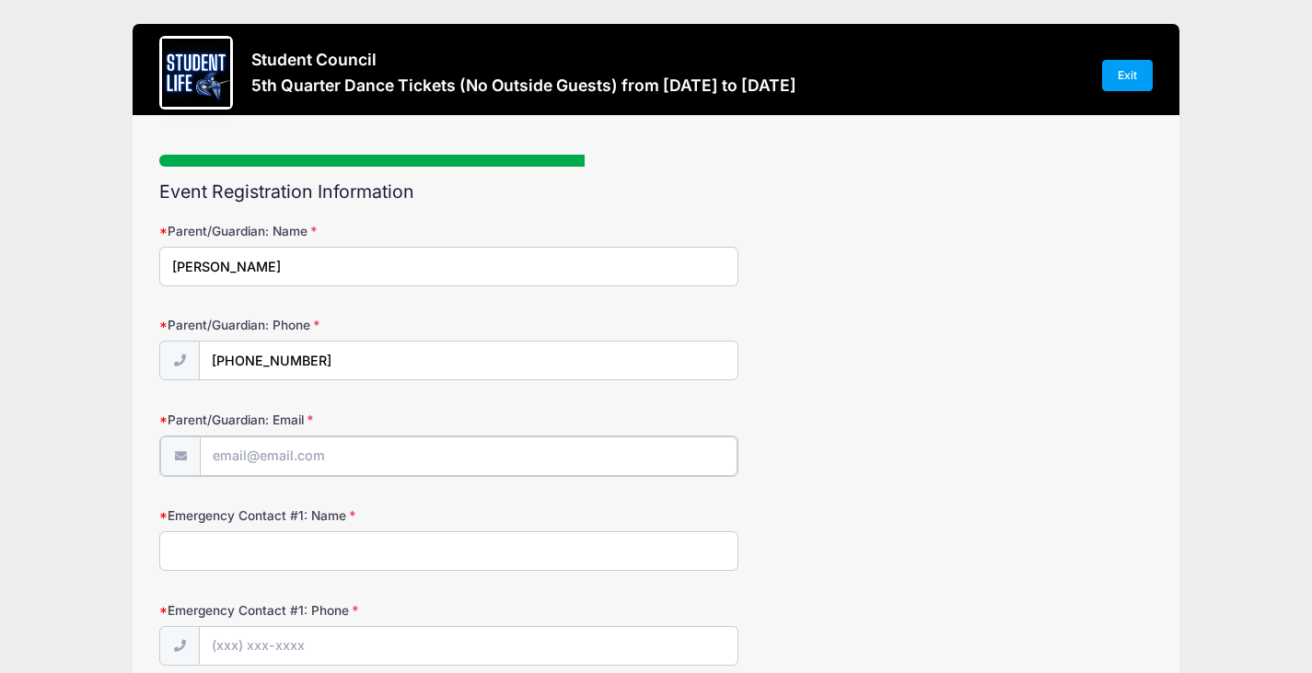
type input "trwoofer@yahoo.com"
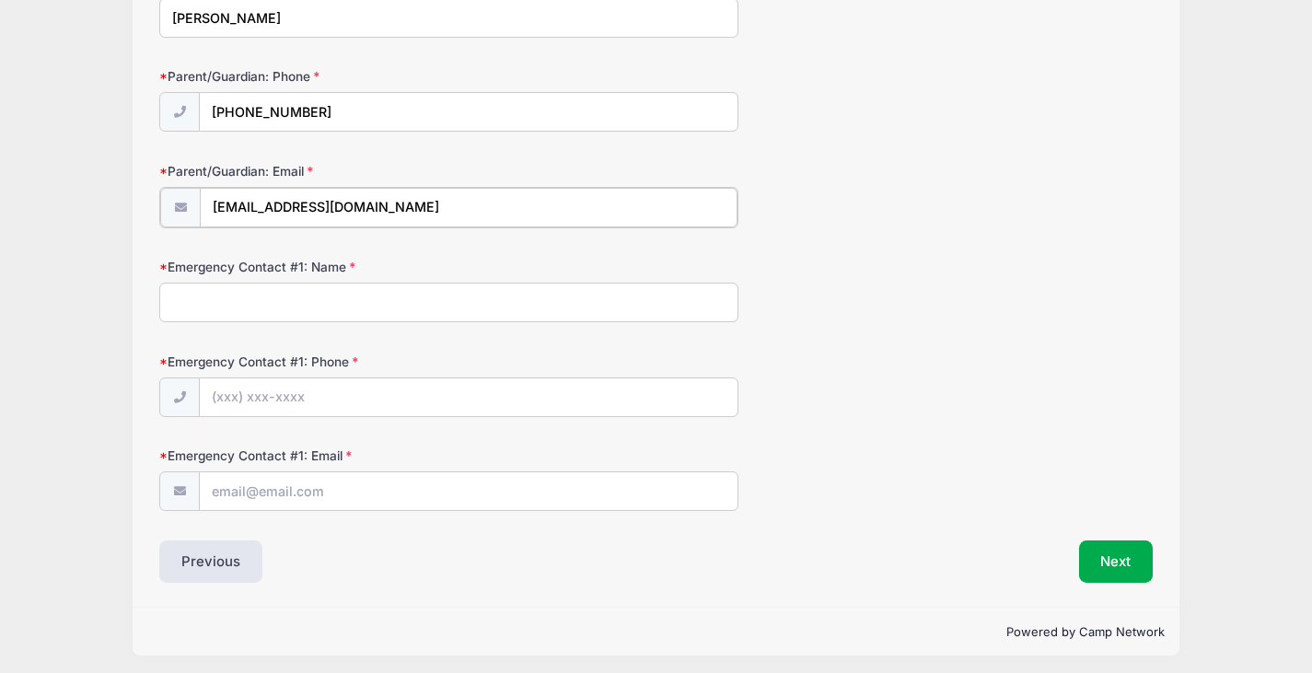
scroll to position [255, 0]
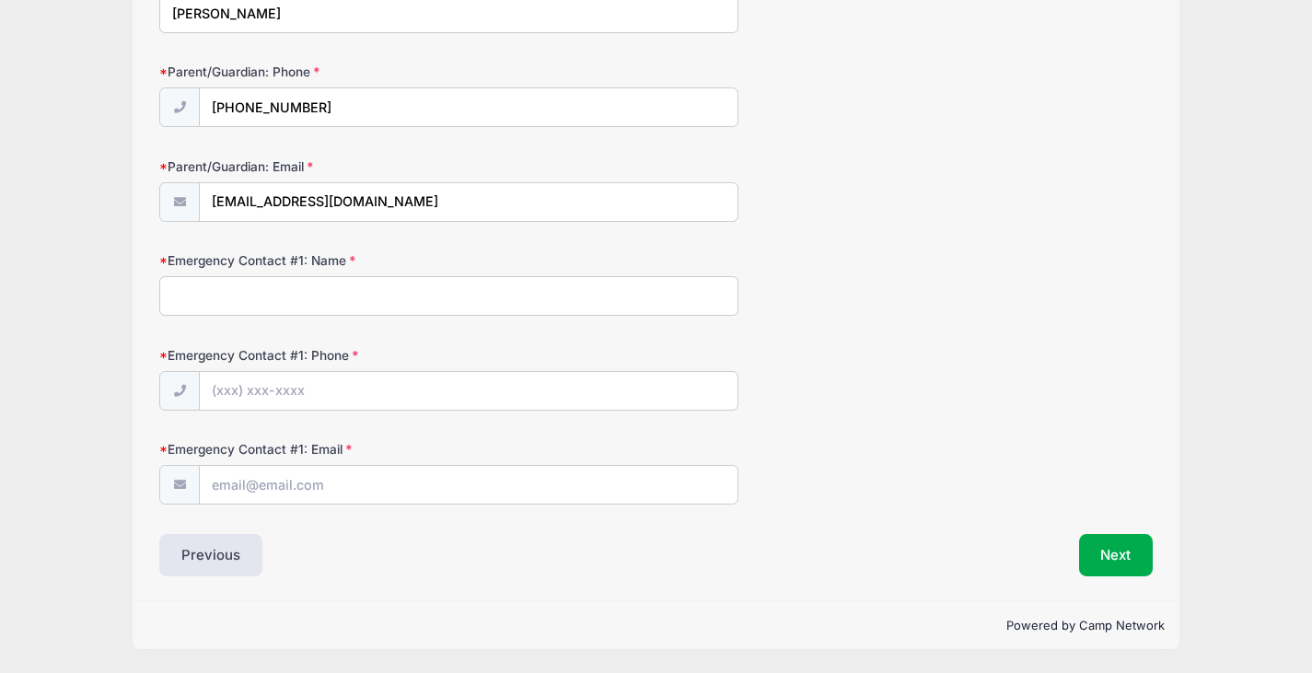
click at [400, 291] on input "Emergency Contact #1: Name" at bounding box center [448, 296] width 579 height 40
type input "Tammy"
click at [403, 398] on input "Emergency Contact #1: Phone" at bounding box center [469, 392] width 538 height 40
type input "(480) 201-0369"
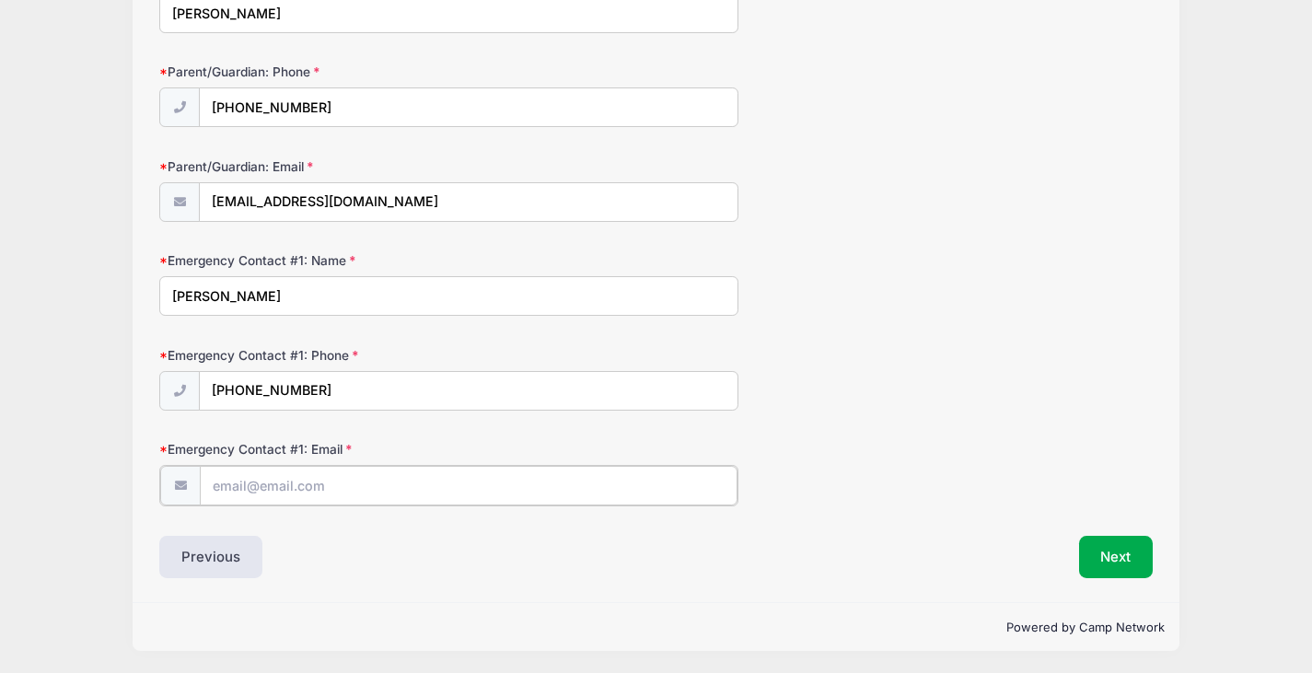
click at [321, 467] on input "Emergency Contact #1: Email" at bounding box center [469, 486] width 538 height 40
type input "trwoofer@yahoo.com"
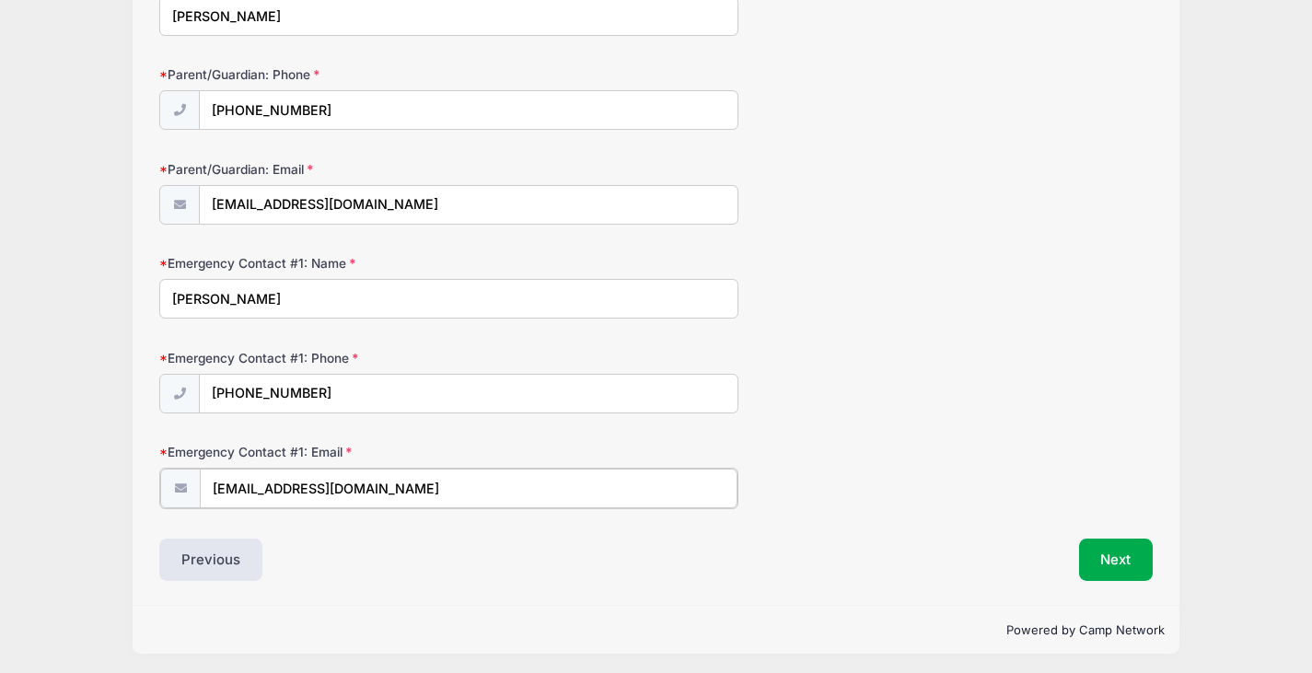
scroll to position [255, 0]
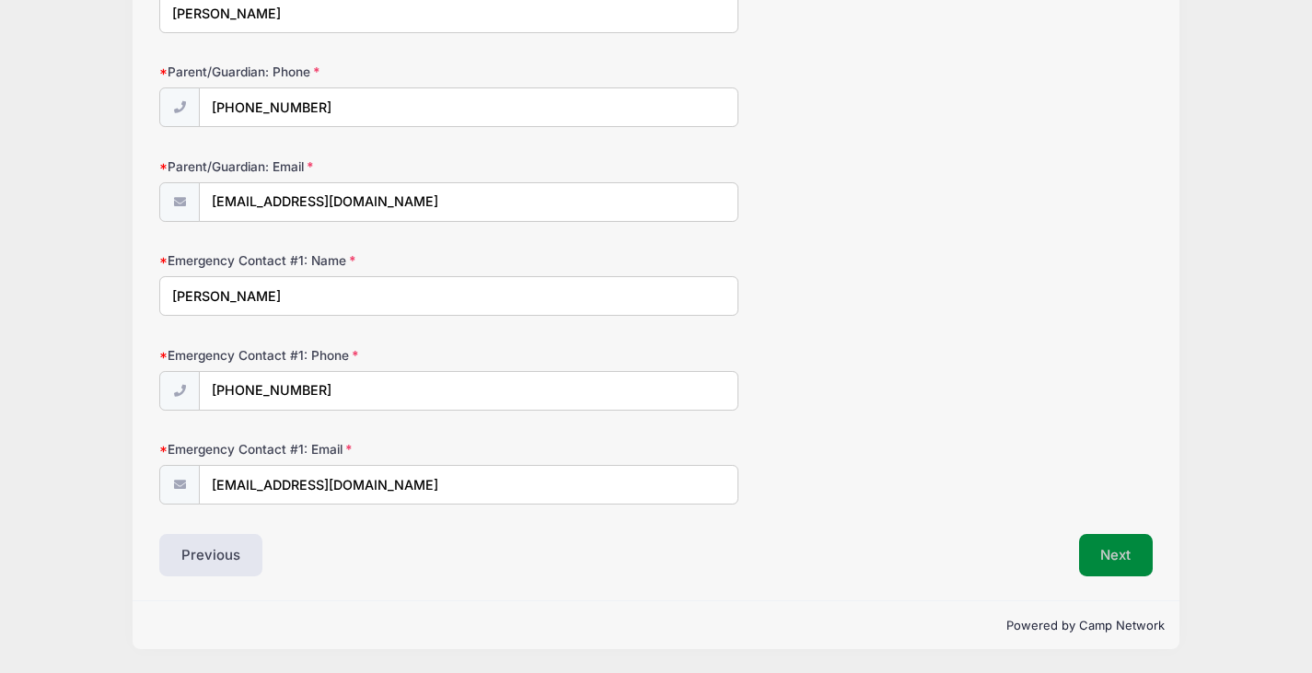
click at [1109, 566] on button "Next" at bounding box center [1116, 555] width 75 height 42
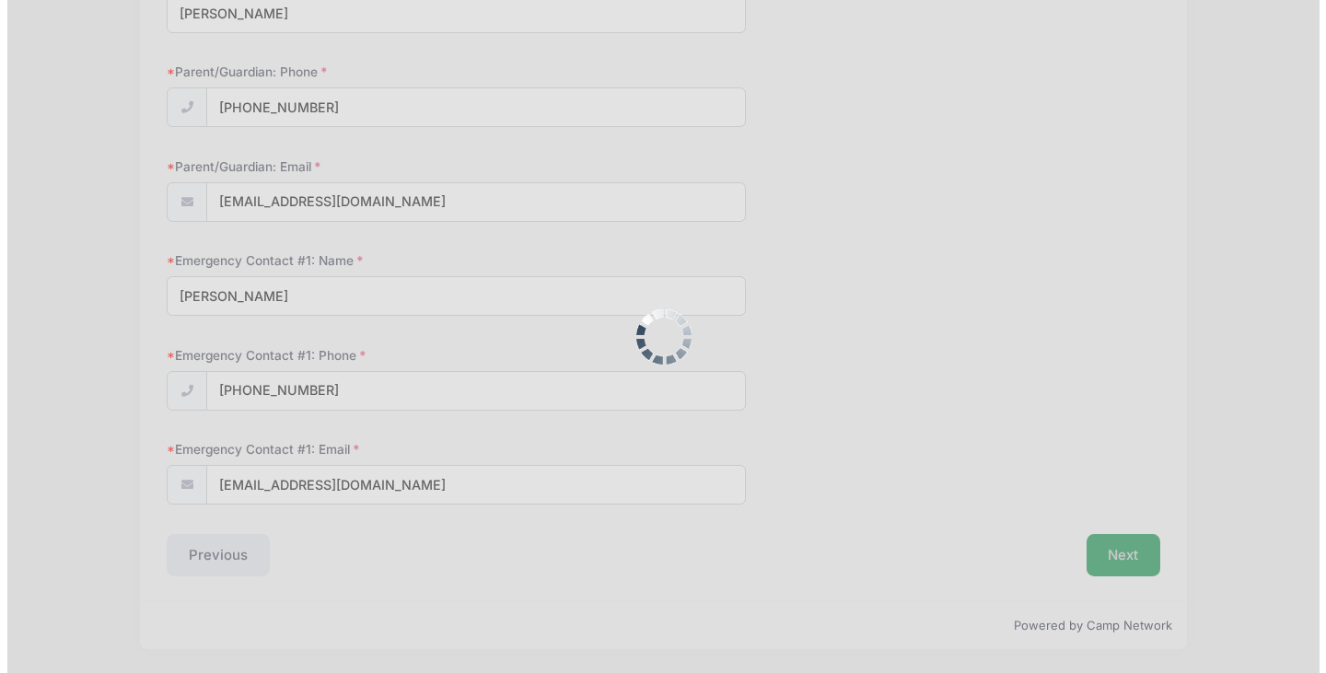
scroll to position [0, 0]
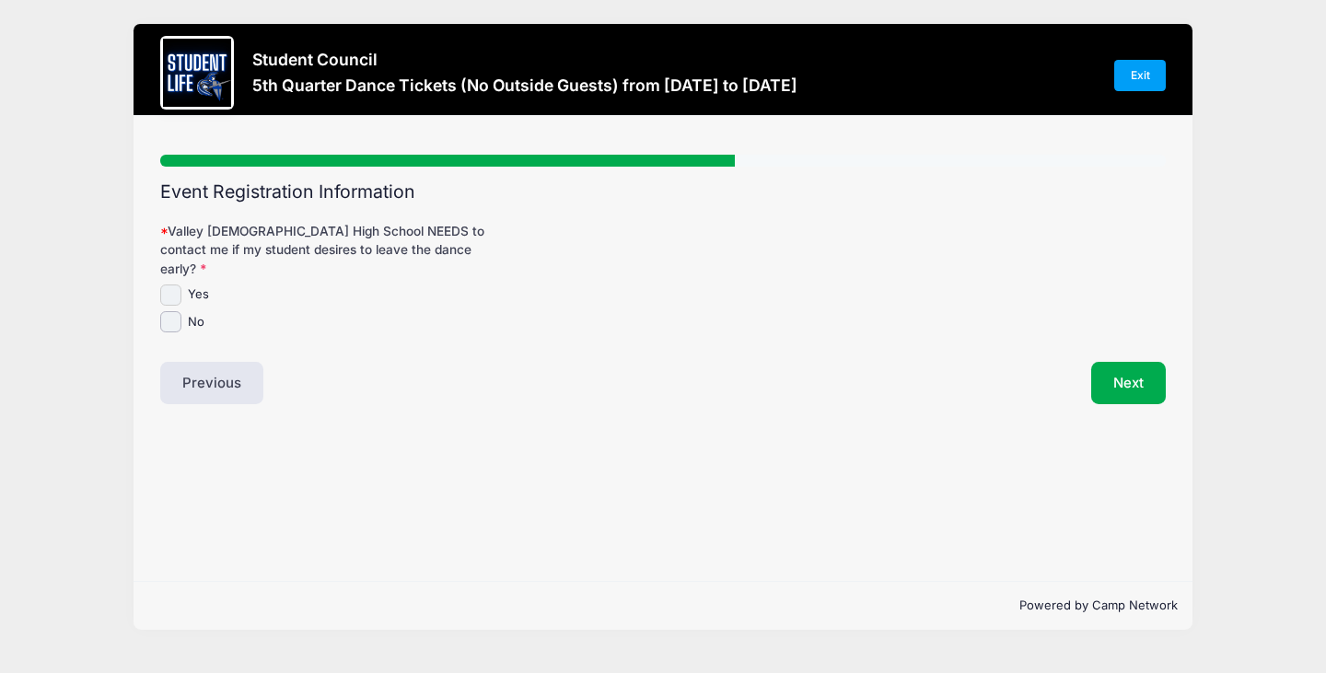
click at [171, 285] on input "Yes" at bounding box center [170, 295] width 21 height 21
checkbox input "true"
click at [1146, 376] on button "Next" at bounding box center [1128, 383] width 75 height 42
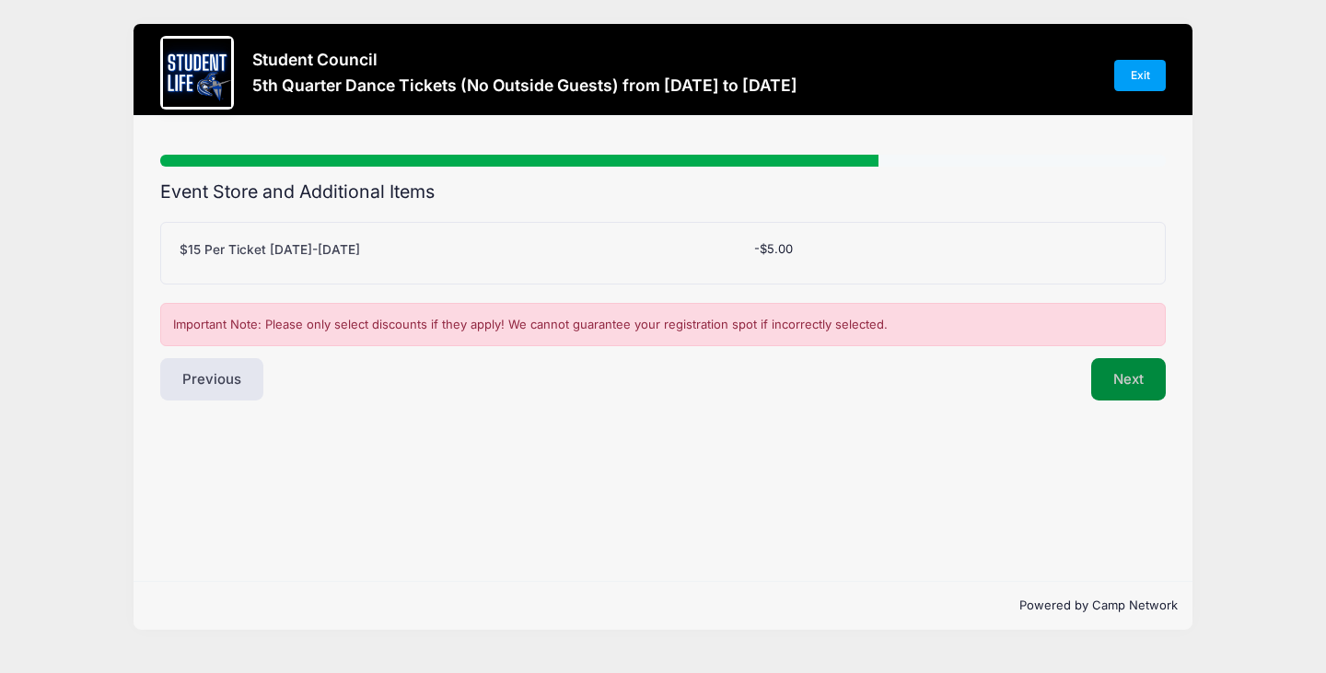
click at [1129, 387] on button "Next" at bounding box center [1128, 379] width 75 height 42
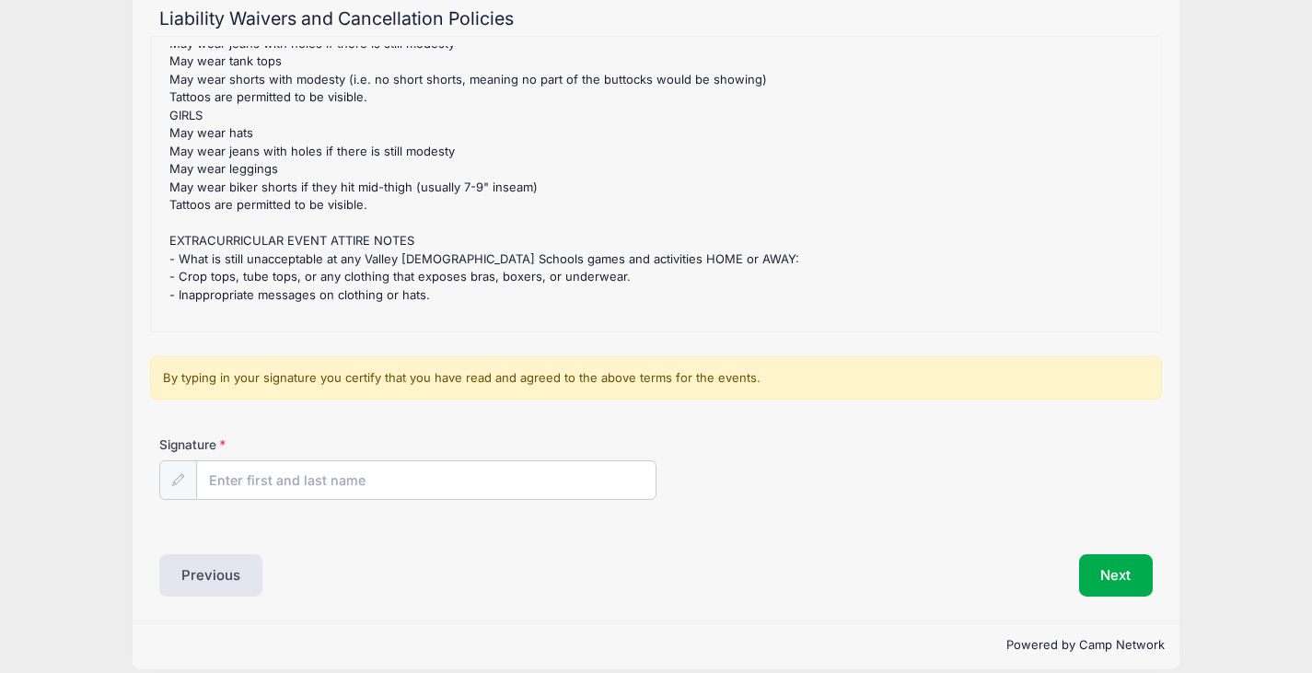
scroll to position [192, 0]
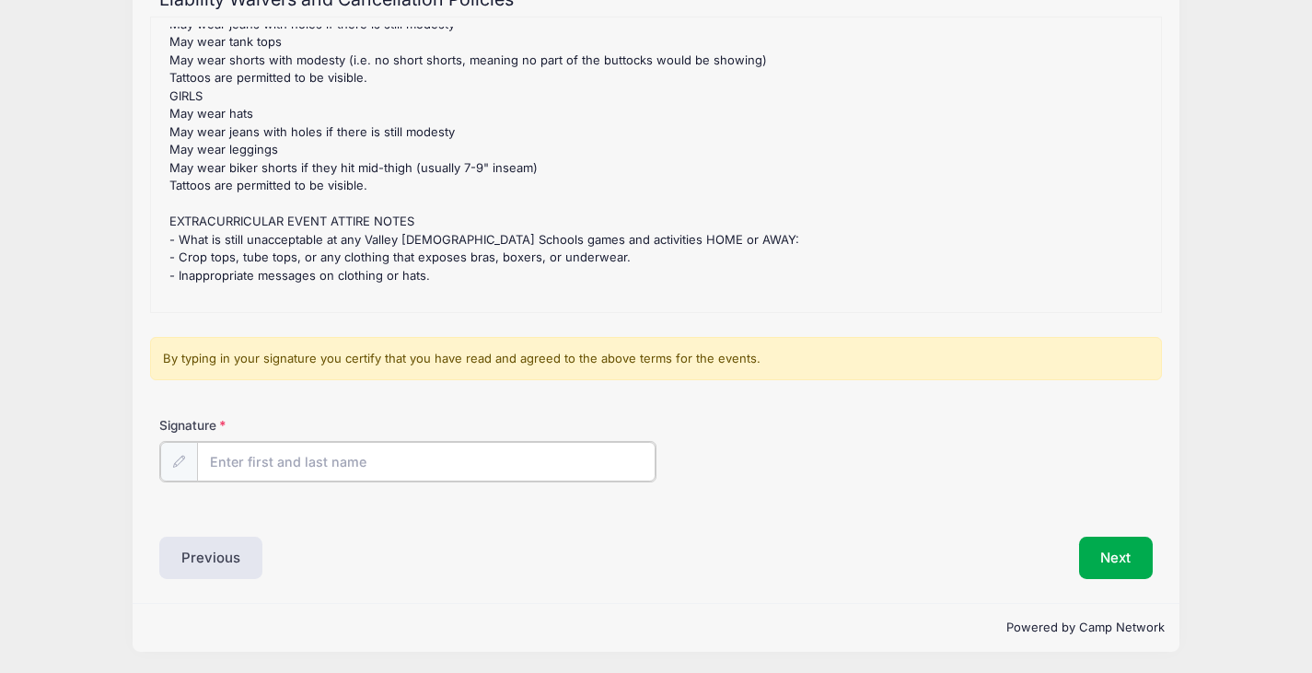
click at [257, 471] on input "Signature" at bounding box center [426, 462] width 459 height 40
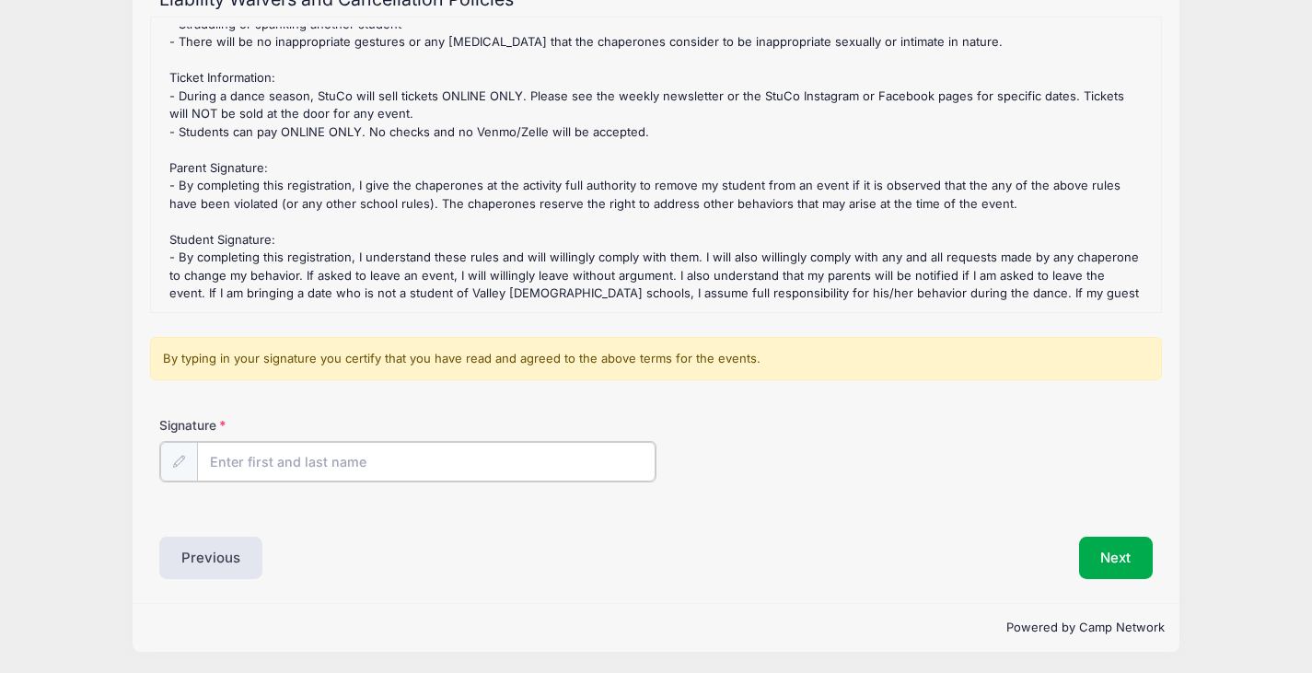
scroll to position [267, 0]
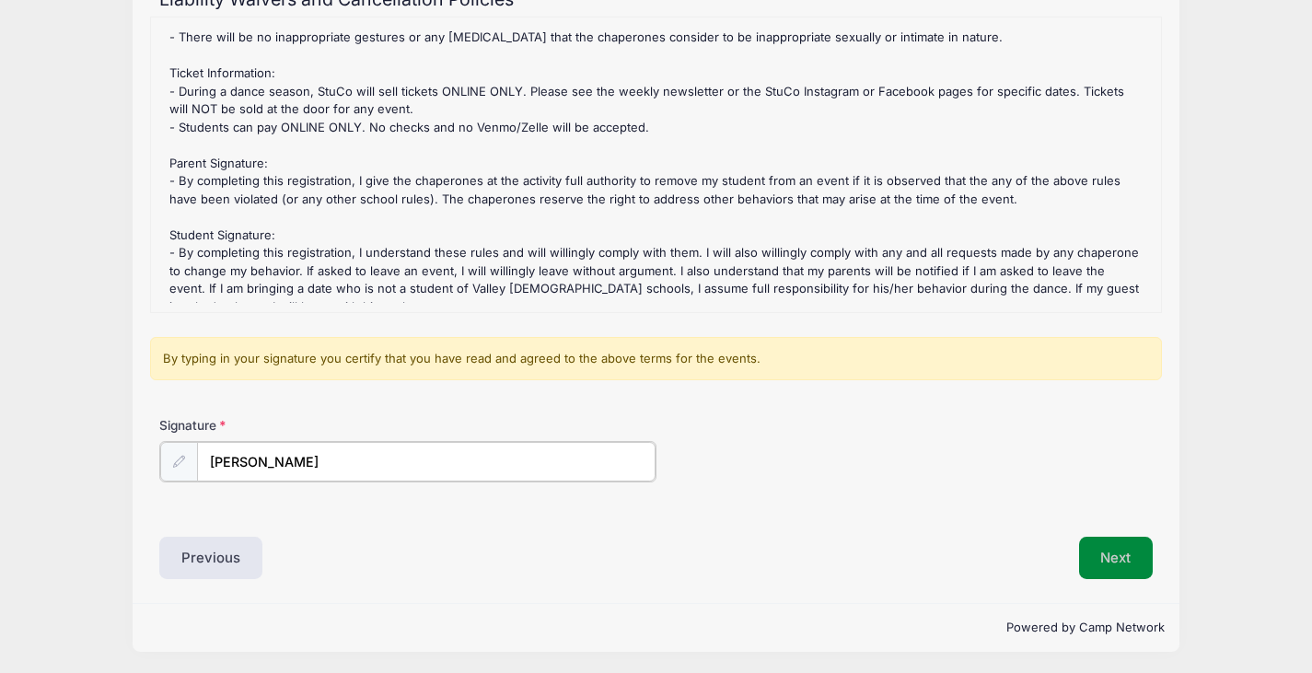
type input "Tammy Woof"
click at [1123, 577] on div "Step 6 /7 Step 1 Step 2 Step 3 Step 4 Step 5 Policies Summary Participant Infor…" at bounding box center [657, 263] width 1048 height 678
click at [1118, 561] on button "Next" at bounding box center [1116, 556] width 75 height 42
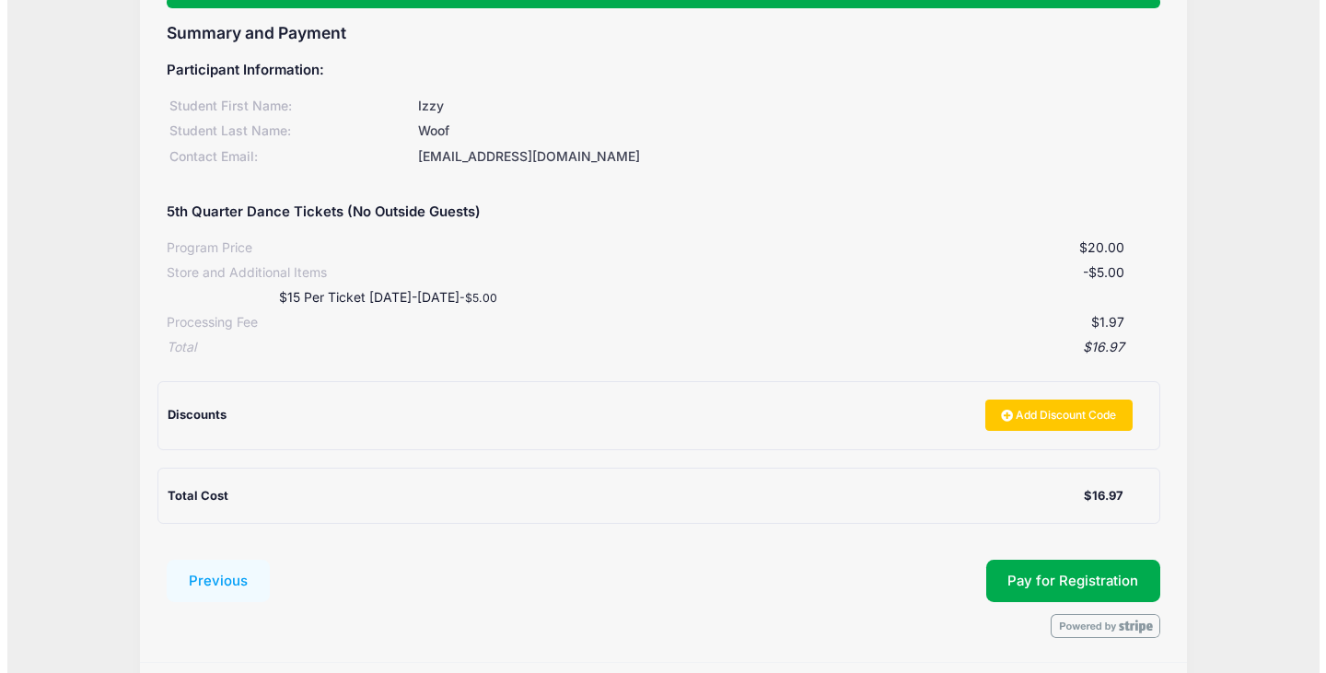
scroll to position [161, 0]
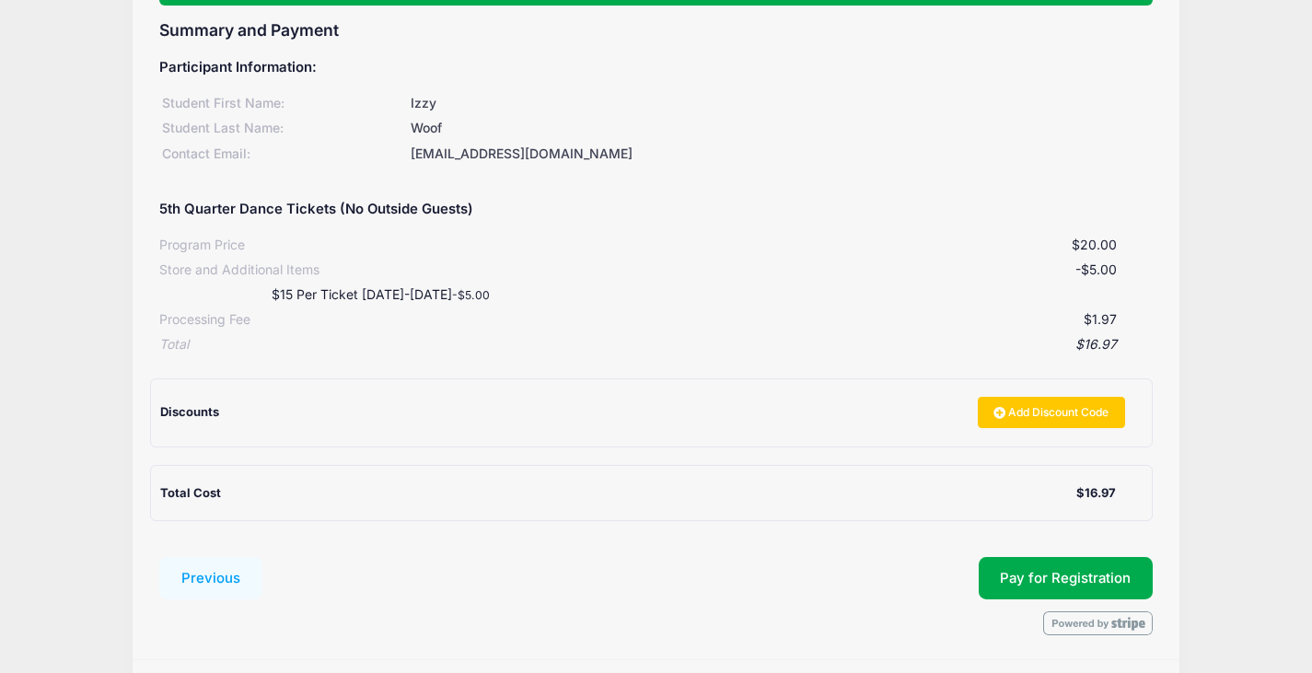
click at [8, 291] on div "Student Council 5th Quarter Dance Tickets (No Outside Guests) from 09/05 to 09/…" at bounding box center [656, 285] width 1312 height 893
click at [1056, 576] on span "Pay for Registration" at bounding box center [1065, 578] width 131 height 17
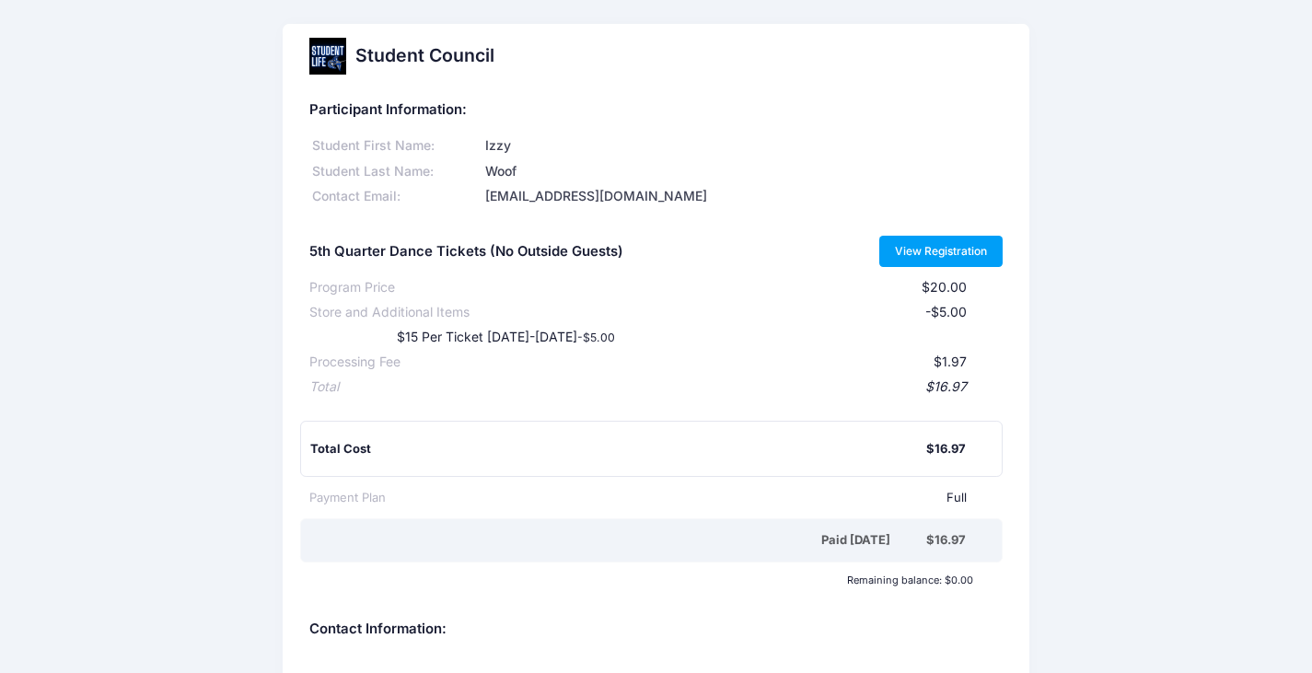
click at [960, 243] on link "View Registration" at bounding box center [941, 251] width 124 height 31
